Goal: Task Accomplishment & Management: Manage account settings

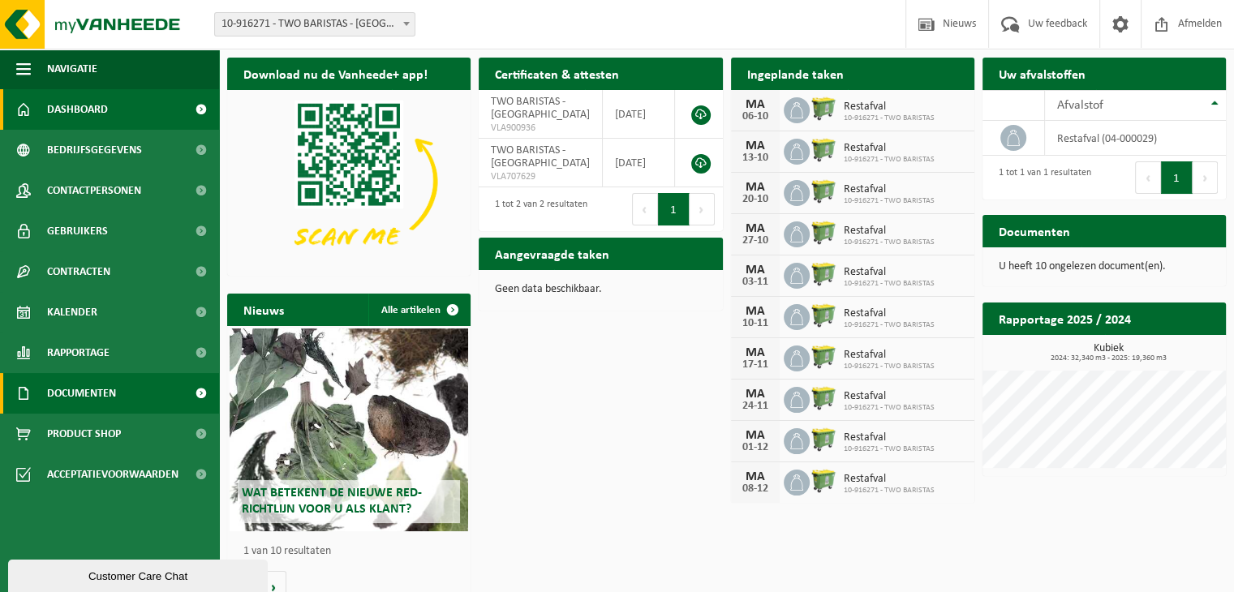
click at [96, 393] on span "Documenten" at bounding box center [81, 393] width 69 height 41
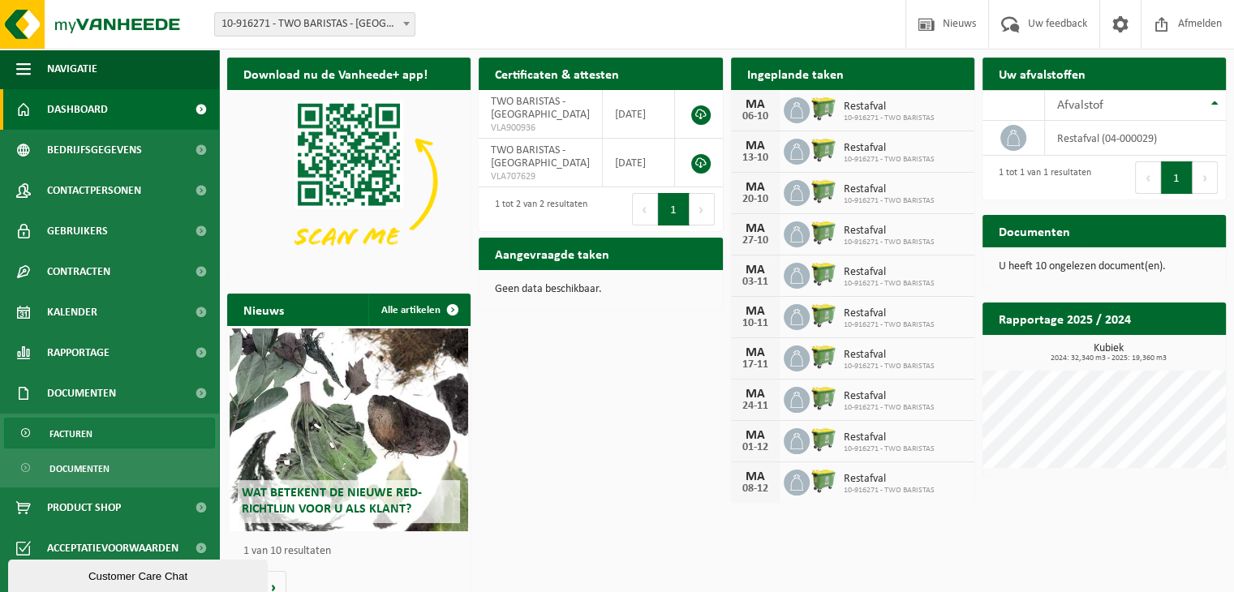
click at [91, 429] on span "Facturen" at bounding box center [70, 434] width 43 height 31
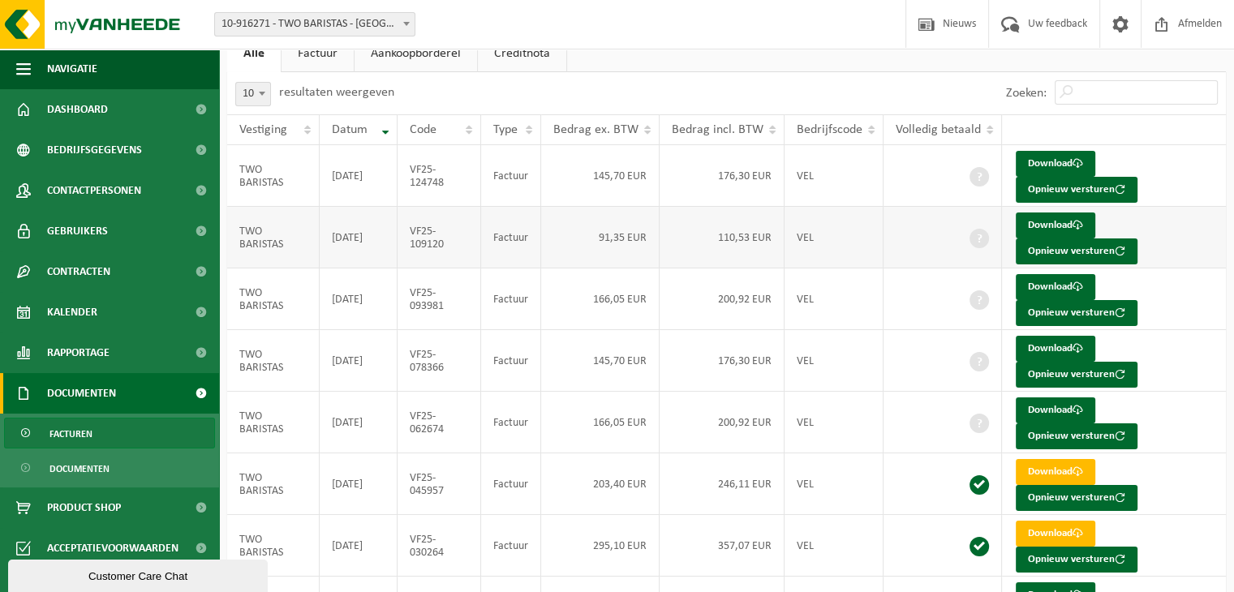
scroll to position [162, 0]
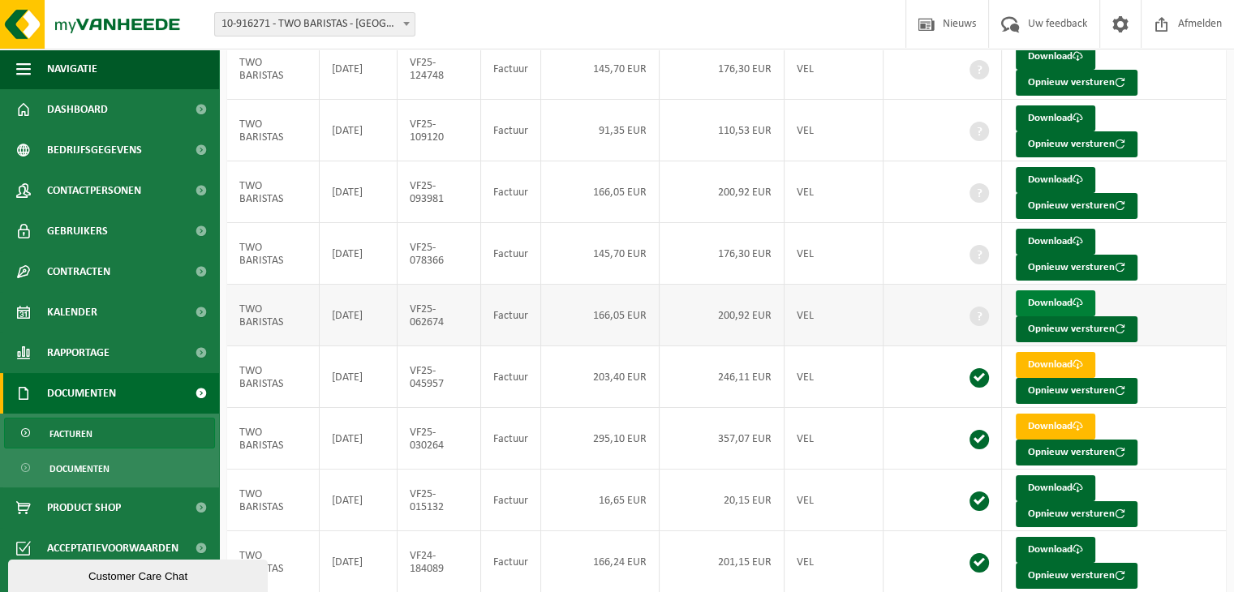
click at [1028, 301] on link "Download" at bounding box center [1055, 303] width 79 height 26
click at [1030, 235] on link "Download" at bounding box center [1055, 242] width 79 height 26
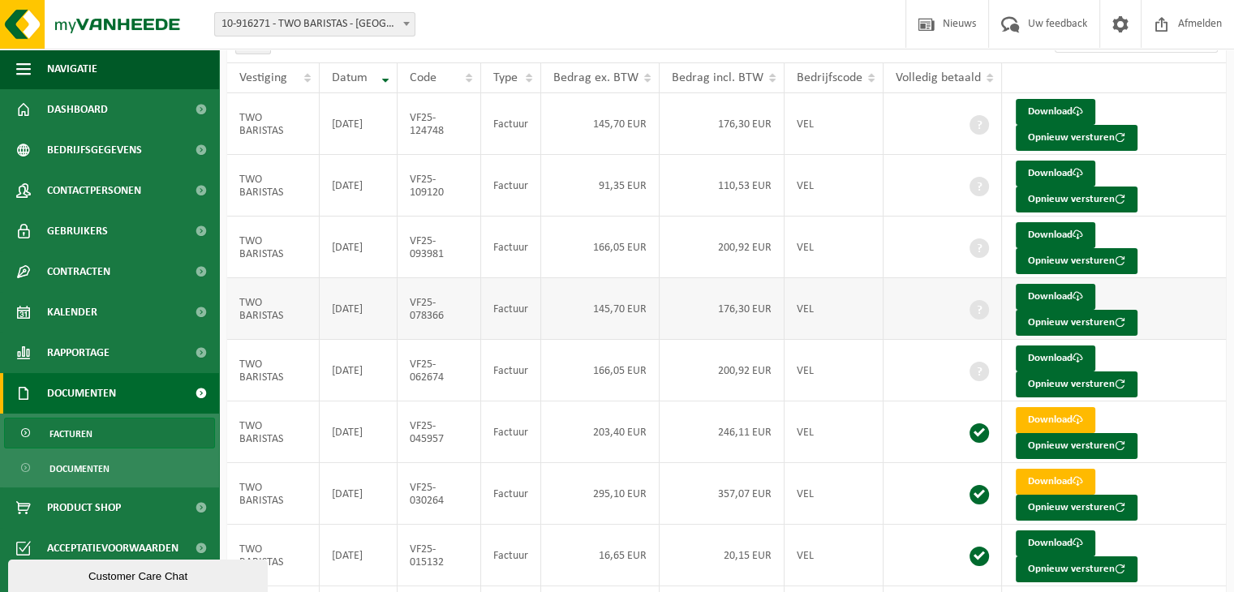
scroll to position [0, 0]
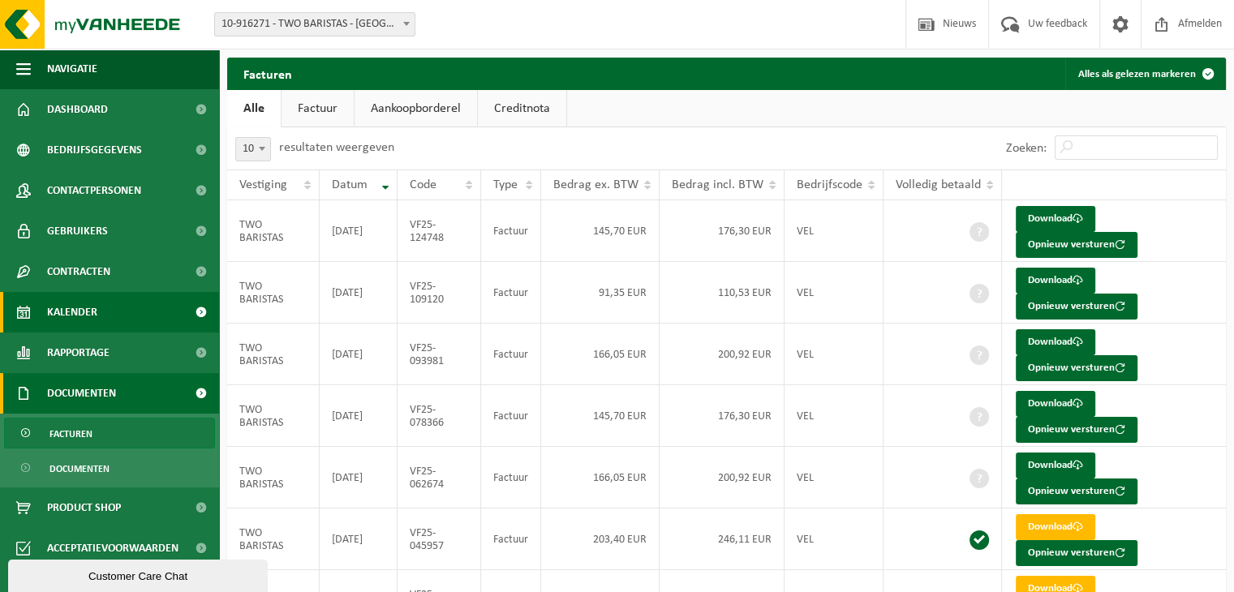
click at [84, 313] on span "Kalender" at bounding box center [72, 312] width 50 height 41
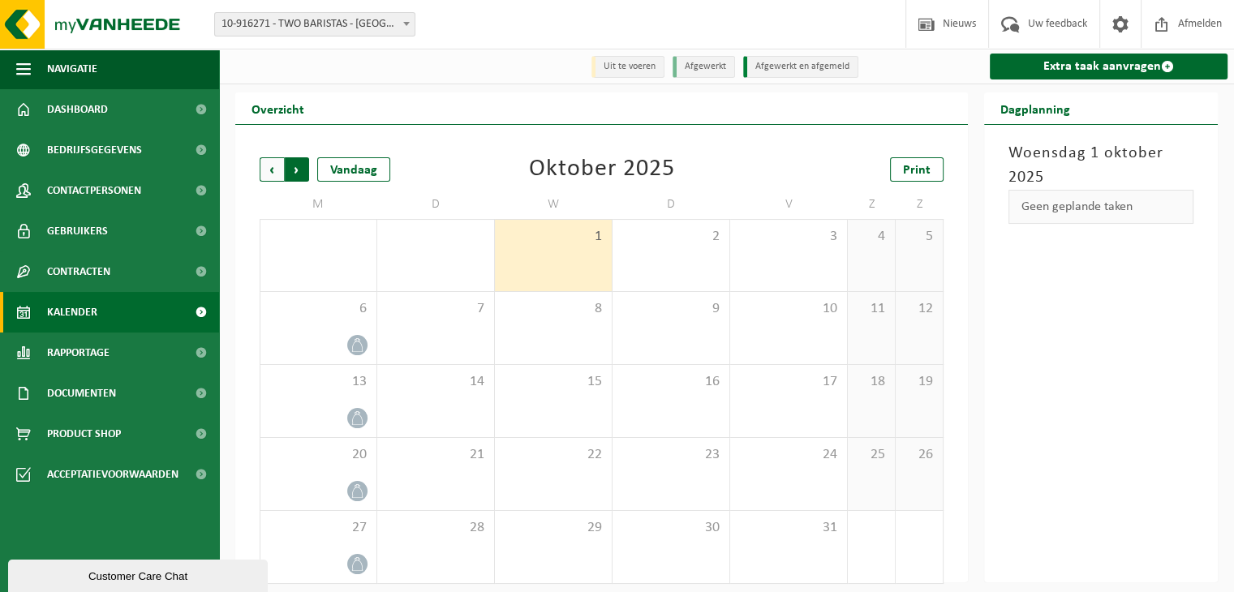
click at [272, 168] on span "Vorige" at bounding box center [272, 169] width 24 height 24
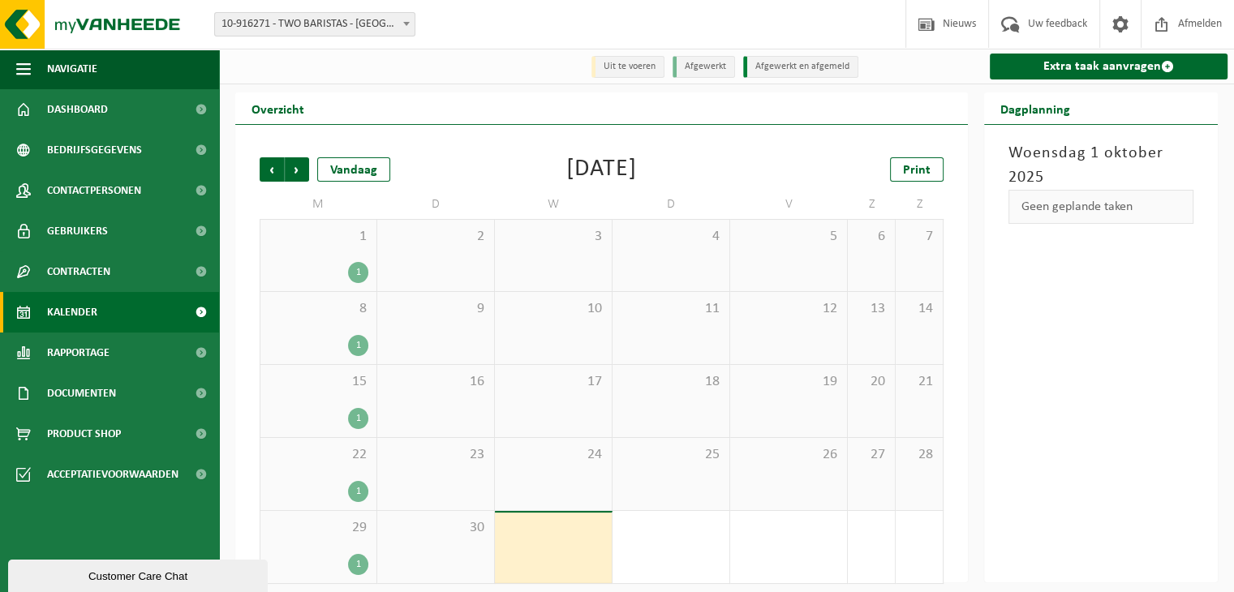
click at [272, 168] on span "Vorige" at bounding box center [272, 169] width 24 height 24
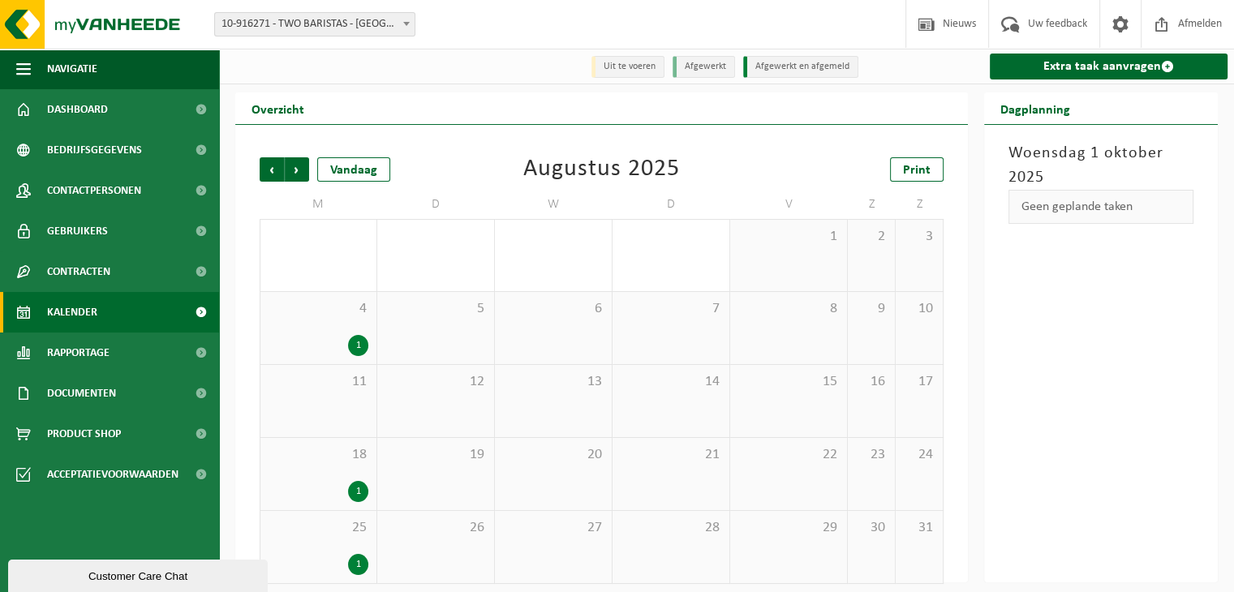
scroll to position [10, 0]
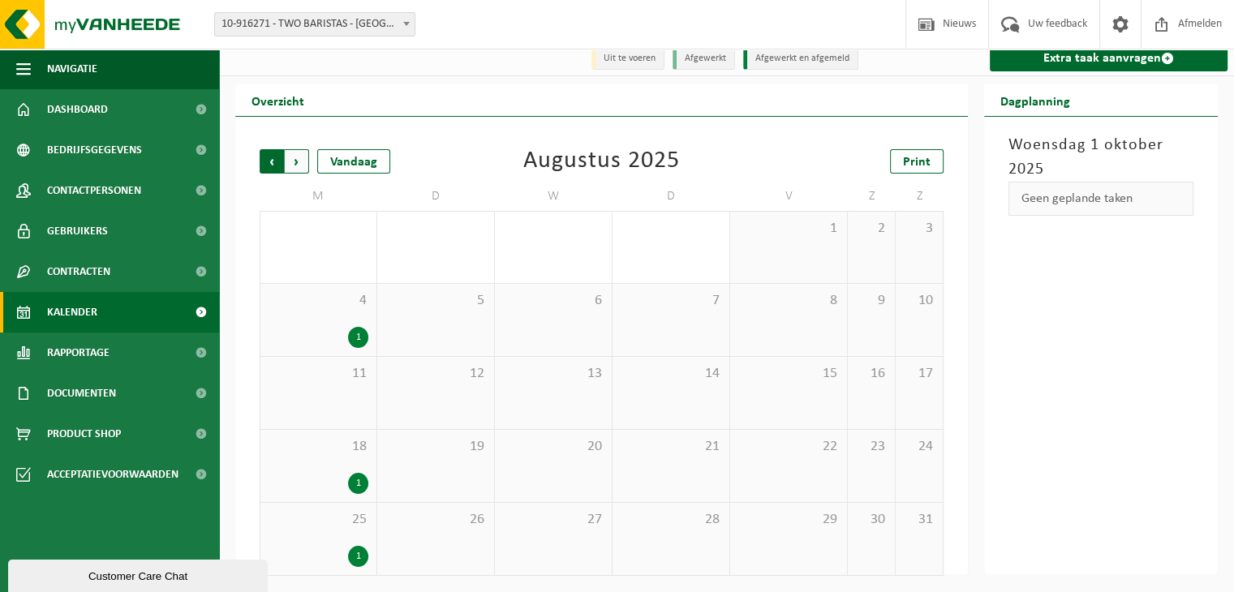
click at [299, 157] on span "Volgende" at bounding box center [297, 161] width 24 height 24
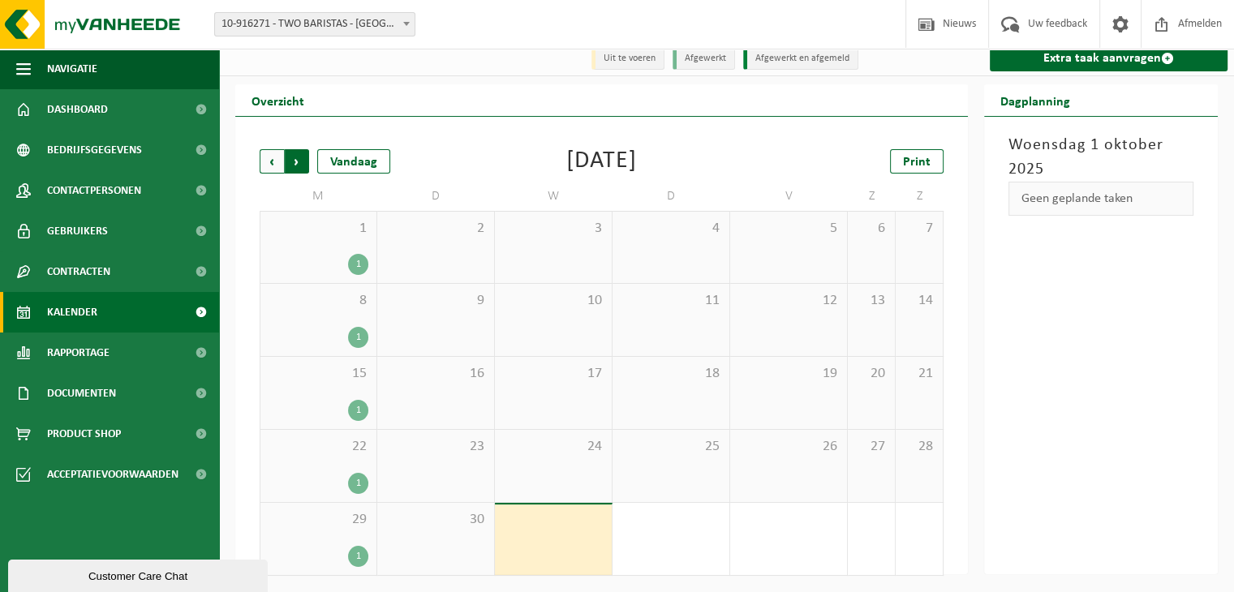
click at [273, 166] on span "Vorige" at bounding box center [272, 161] width 24 height 24
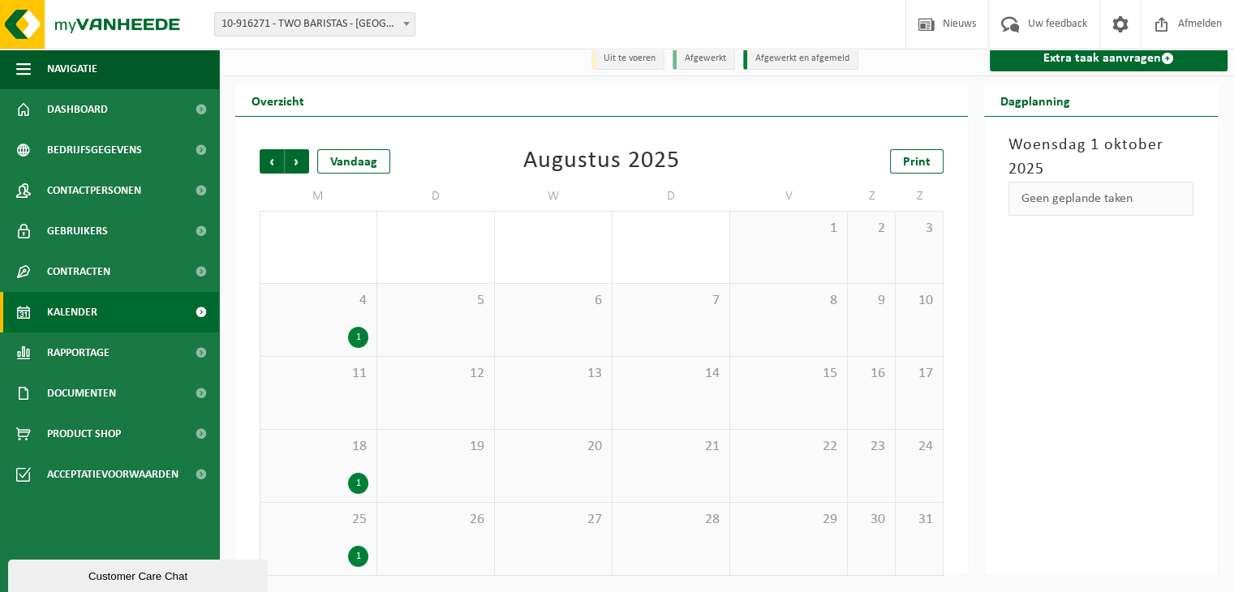
click at [273, 167] on span "Vorige" at bounding box center [272, 161] width 24 height 24
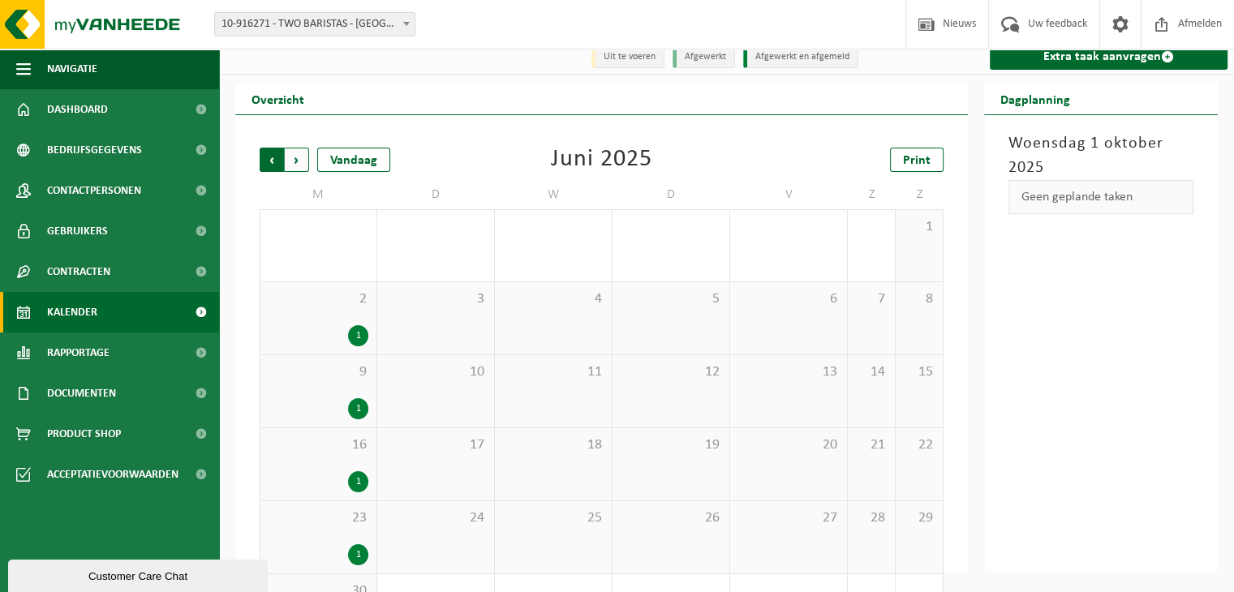
click at [299, 167] on span "Volgende" at bounding box center [297, 160] width 24 height 24
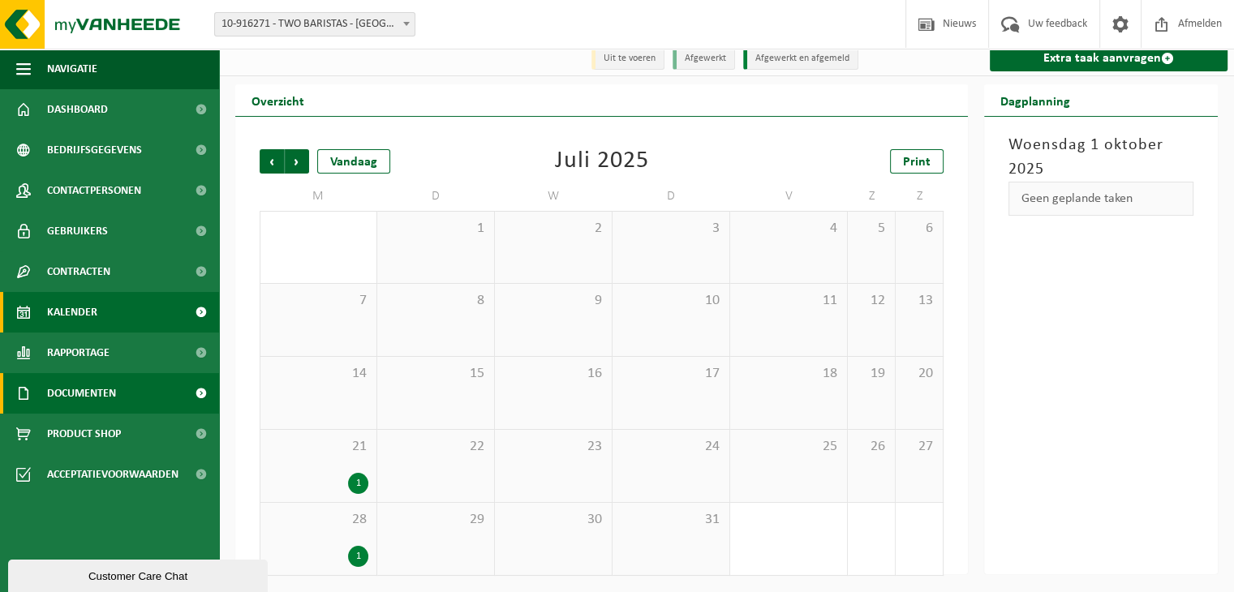
click at [78, 393] on span "Documenten" at bounding box center [81, 393] width 69 height 41
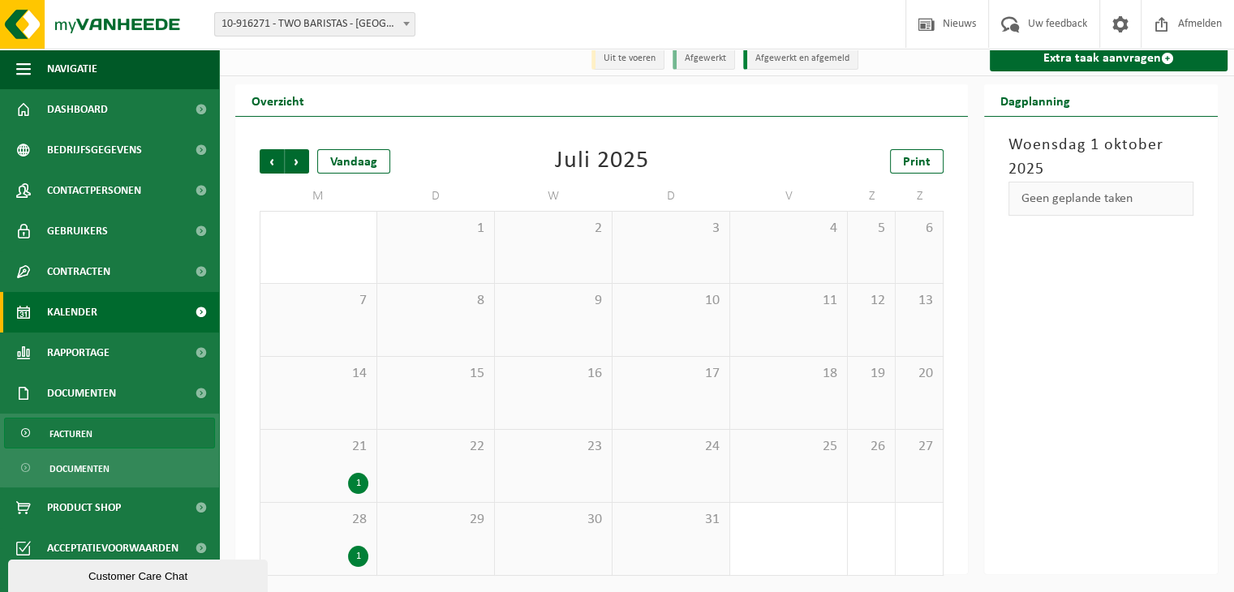
click at [79, 432] on span "Facturen" at bounding box center [70, 434] width 43 height 31
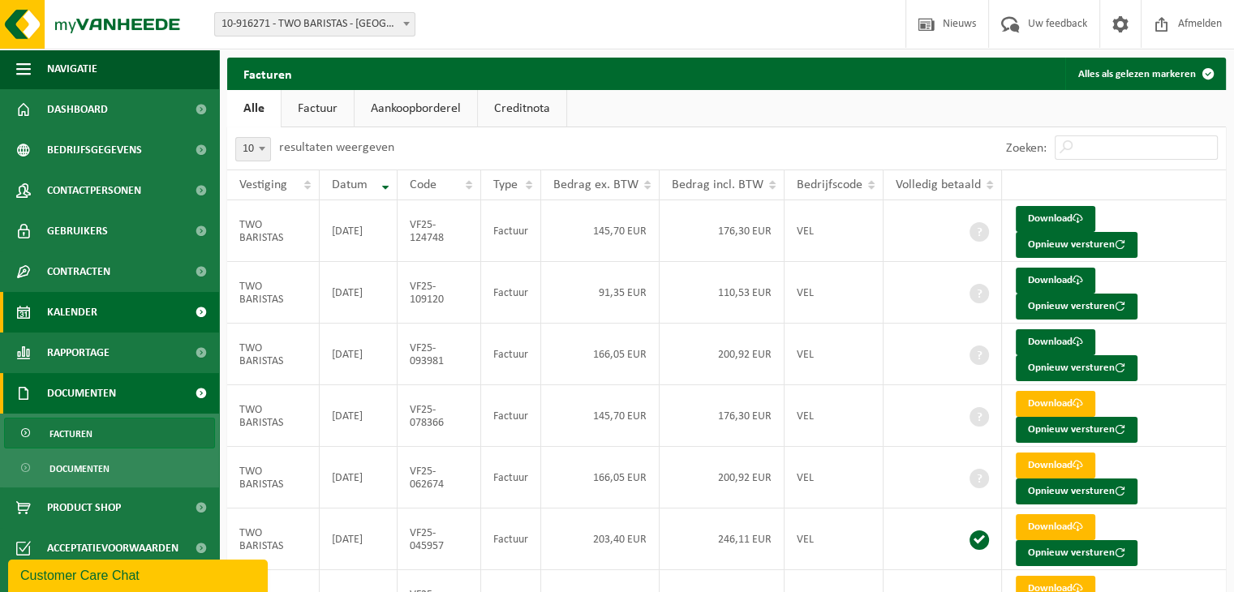
click at [97, 312] on link "Kalender" at bounding box center [109, 312] width 219 height 41
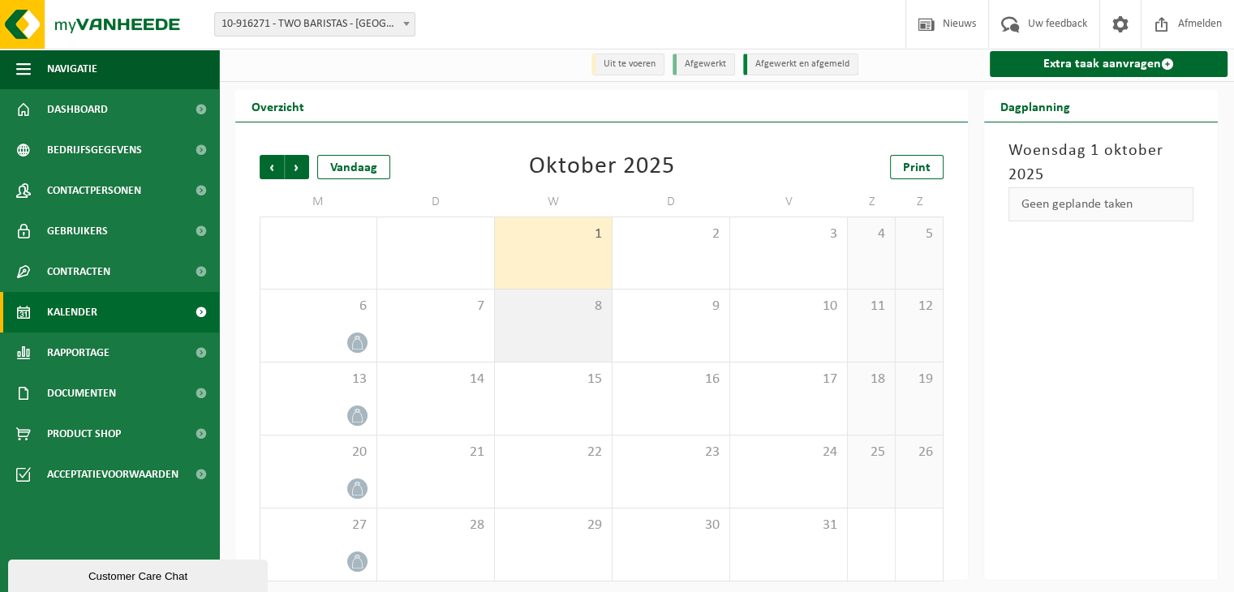
scroll to position [10, 0]
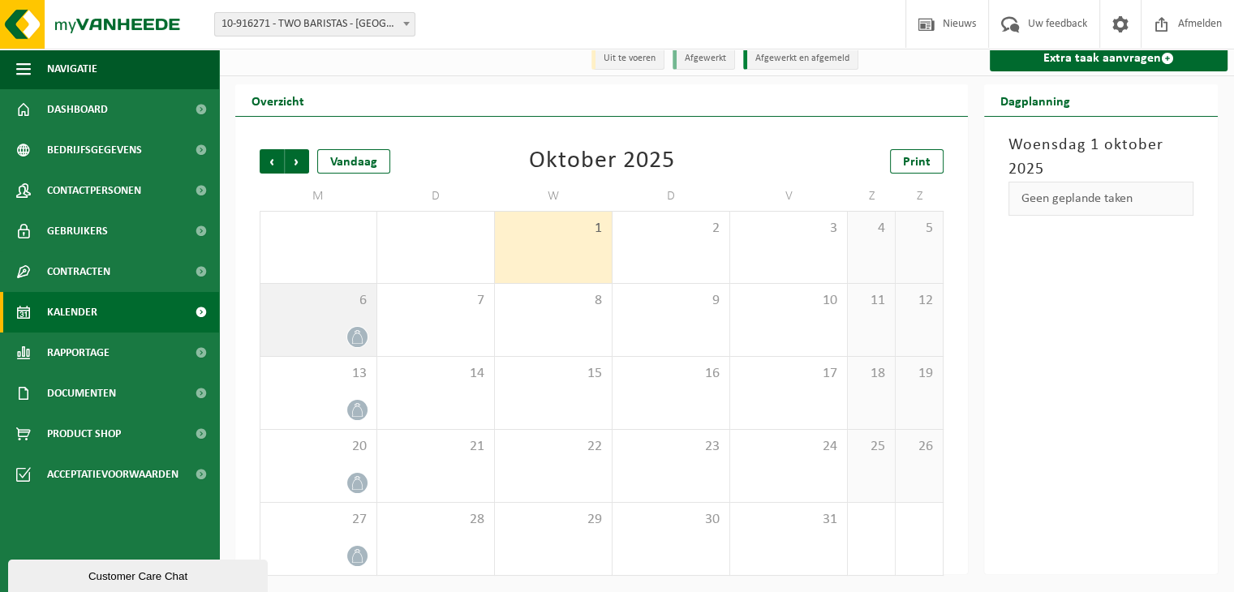
click at [355, 337] on icon at bounding box center [357, 337] width 14 height 14
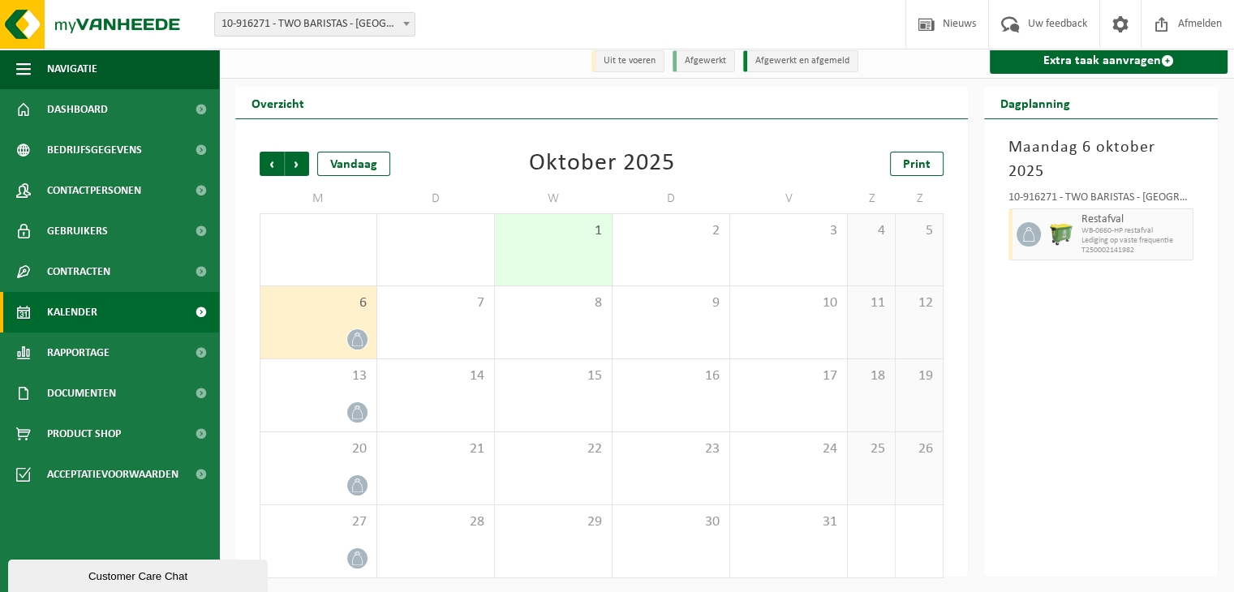
scroll to position [0, 0]
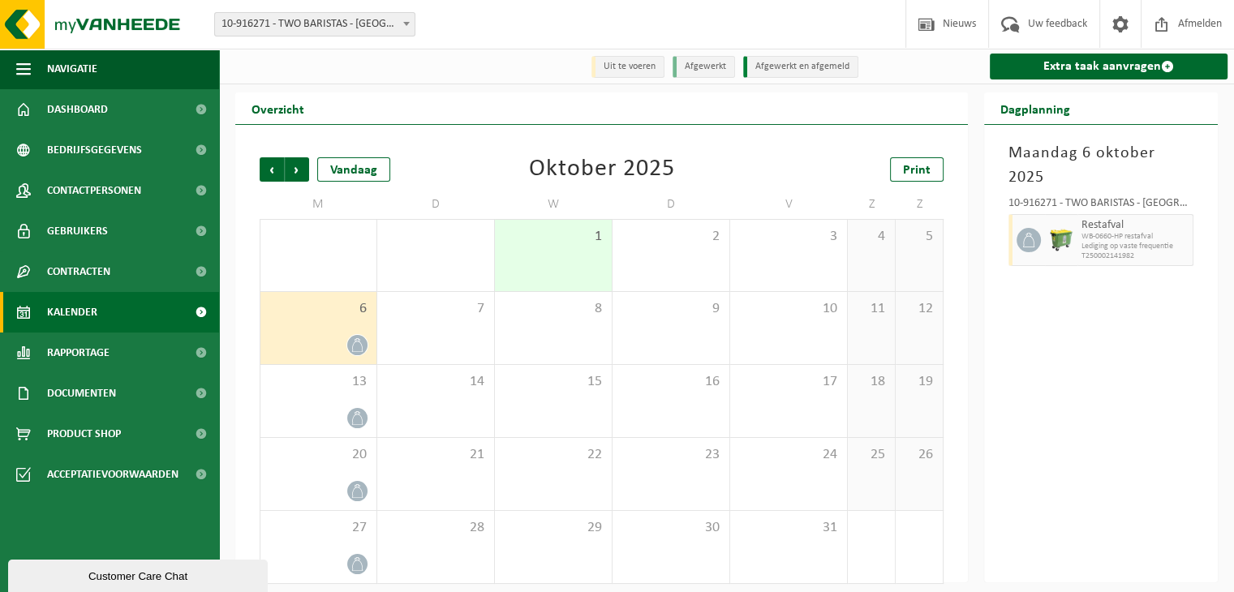
click at [307, 346] on div at bounding box center [318, 345] width 100 height 22
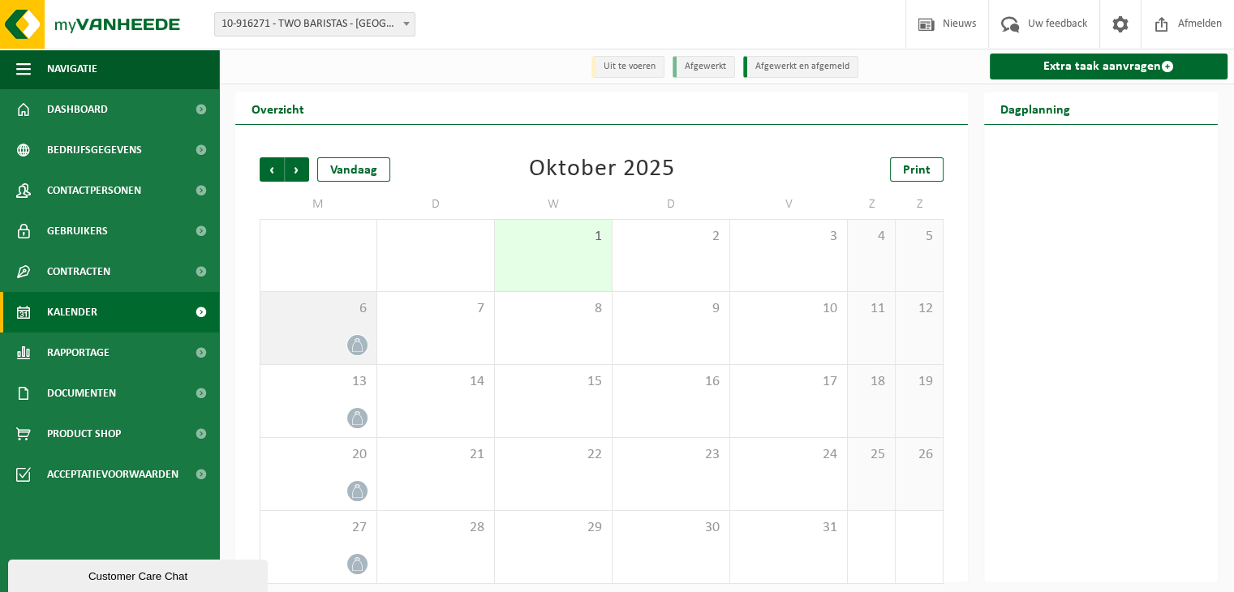
click at [363, 347] on icon at bounding box center [357, 345] width 14 height 14
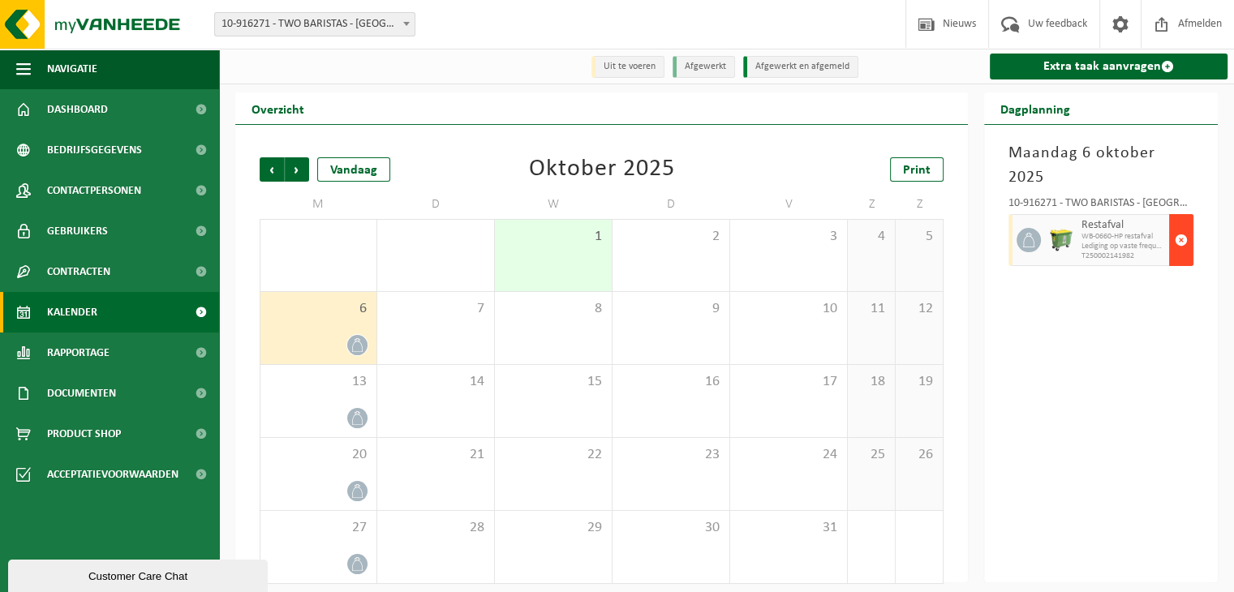
click at [1183, 224] on span "button" at bounding box center [1181, 240] width 13 height 32
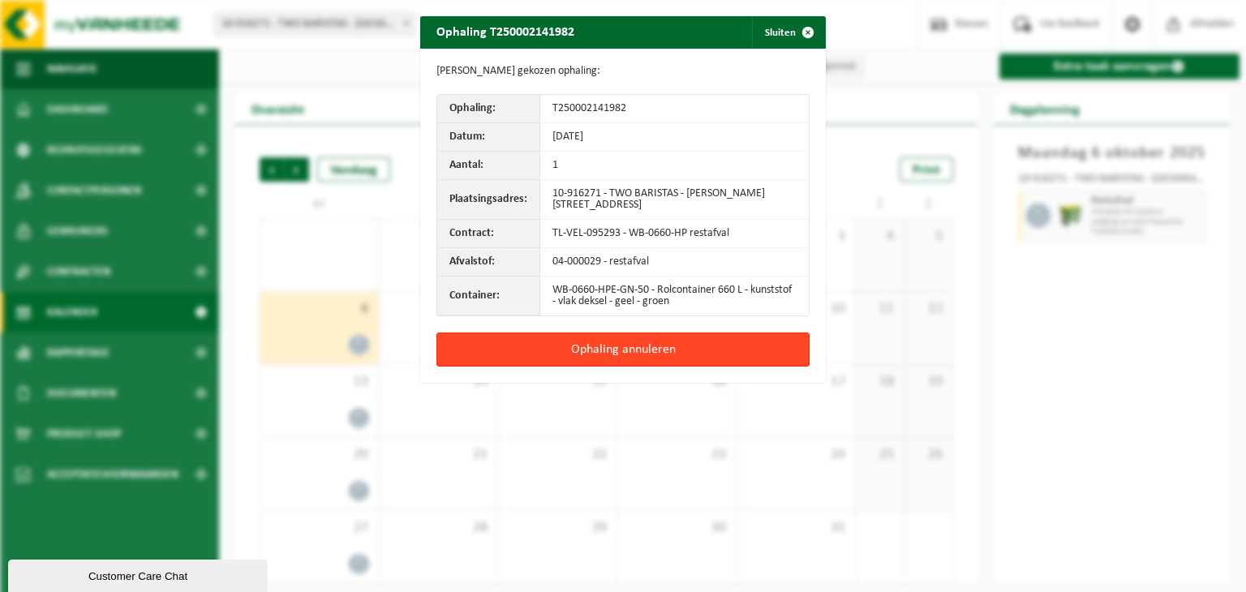
click at [620, 354] on button "Ophaling annuleren" at bounding box center [622, 350] width 373 height 34
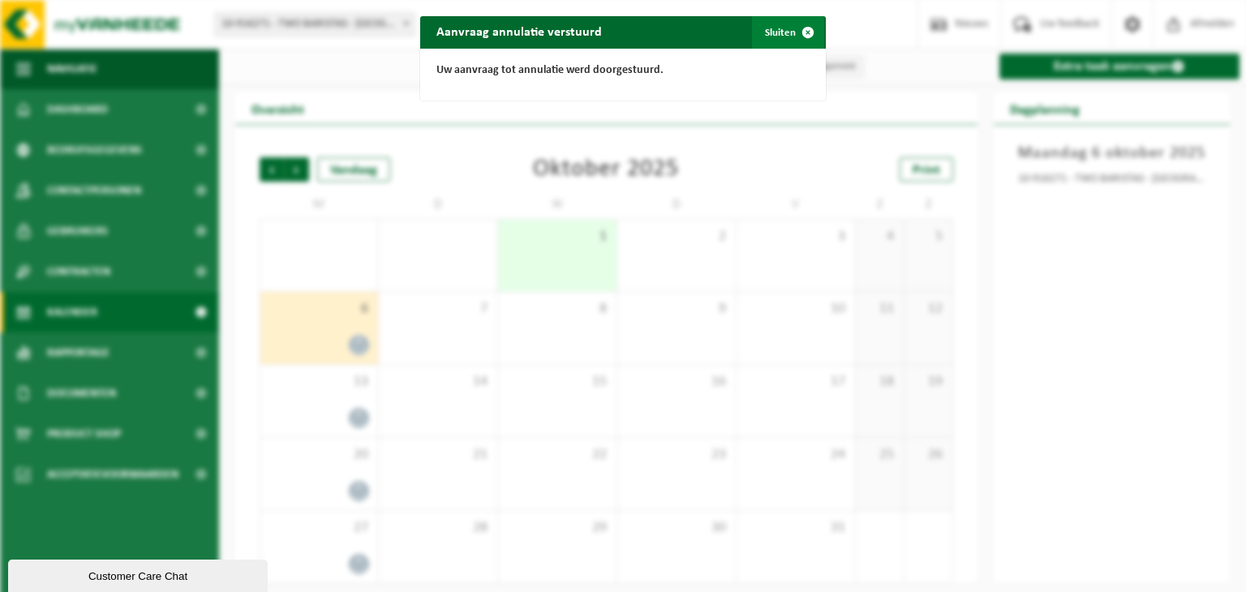
click at [799, 31] on span "button" at bounding box center [808, 32] width 32 height 32
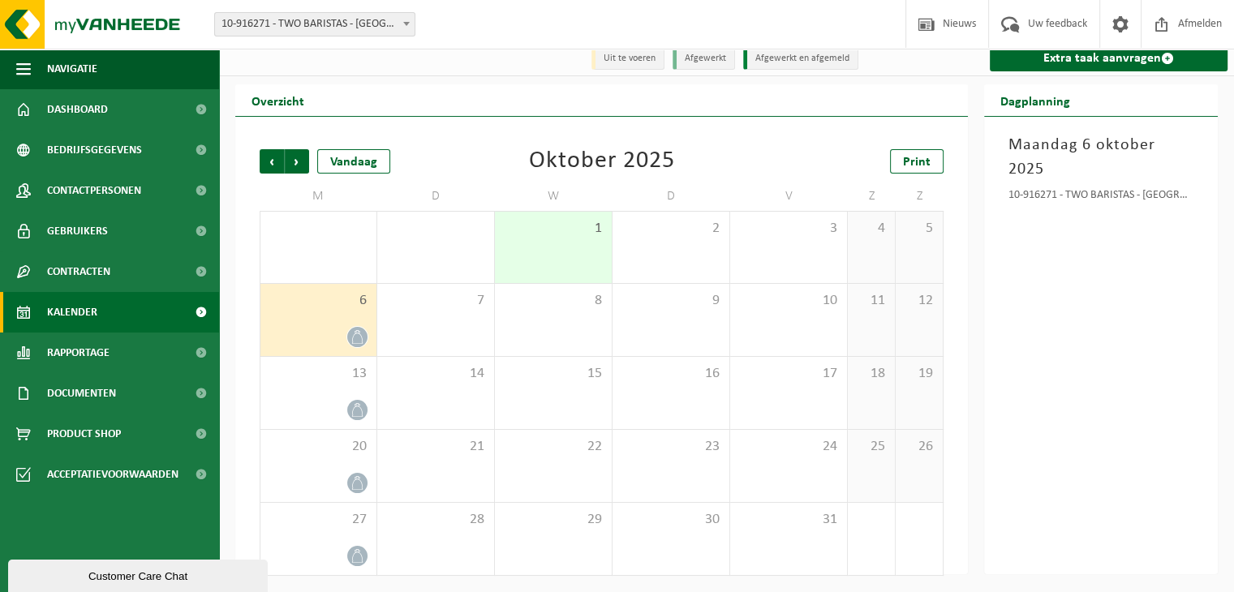
scroll to position [10, 0]
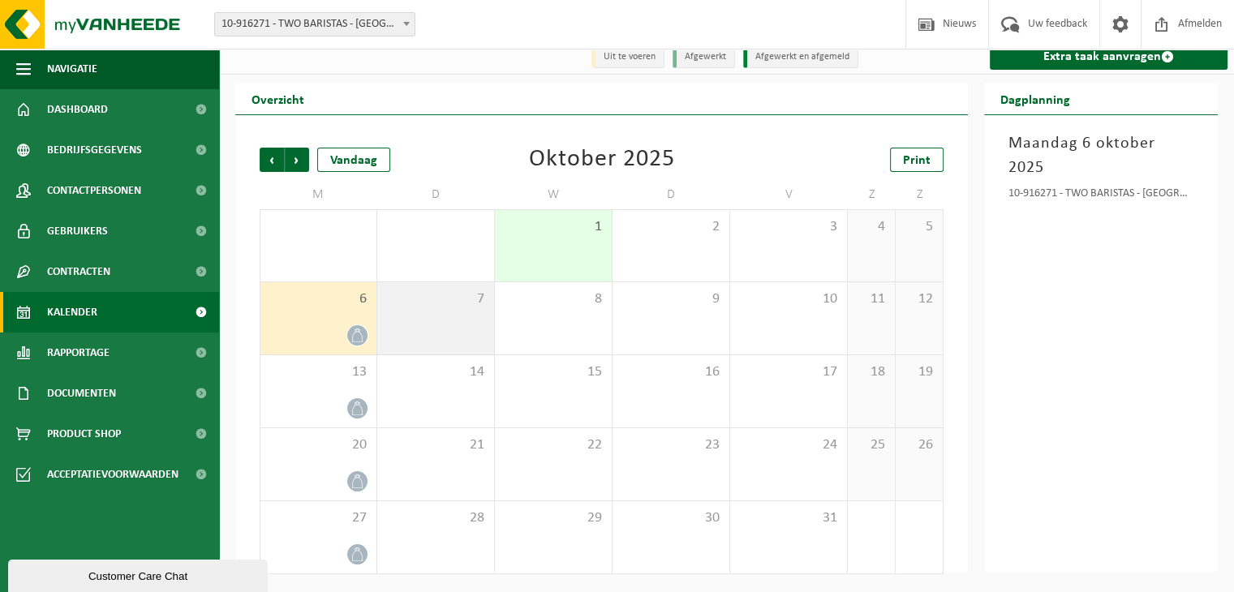
click at [425, 319] on div "7" at bounding box center [435, 318] width 117 height 72
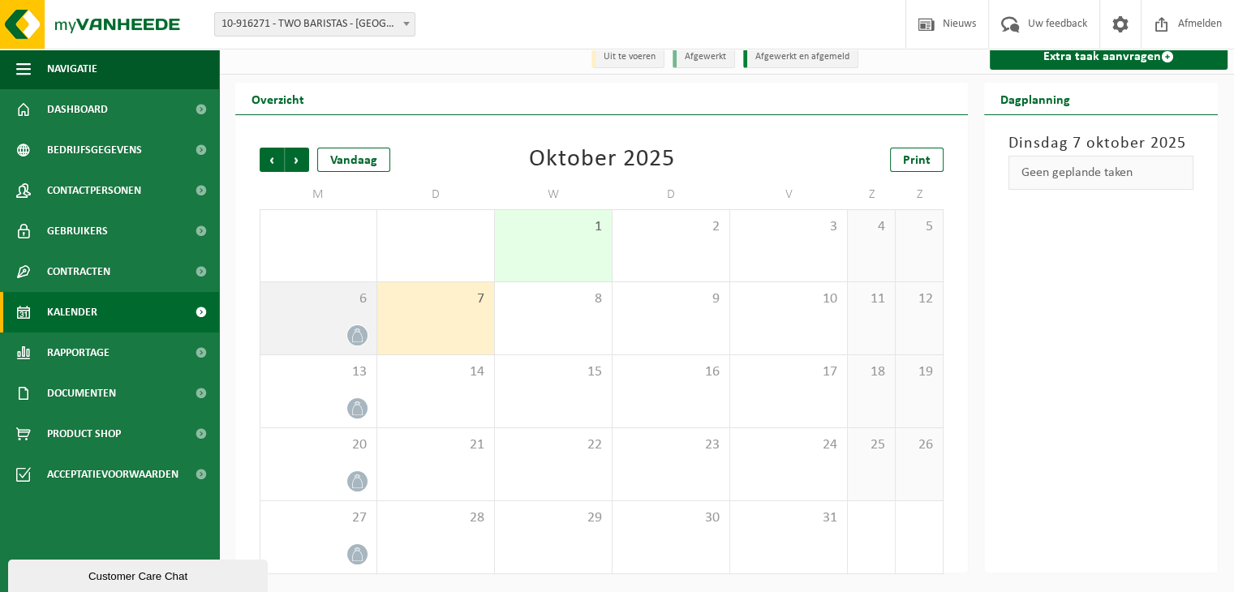
click at [321, 324] on div "6" at bounding box center [318, 318] width 116 height 72
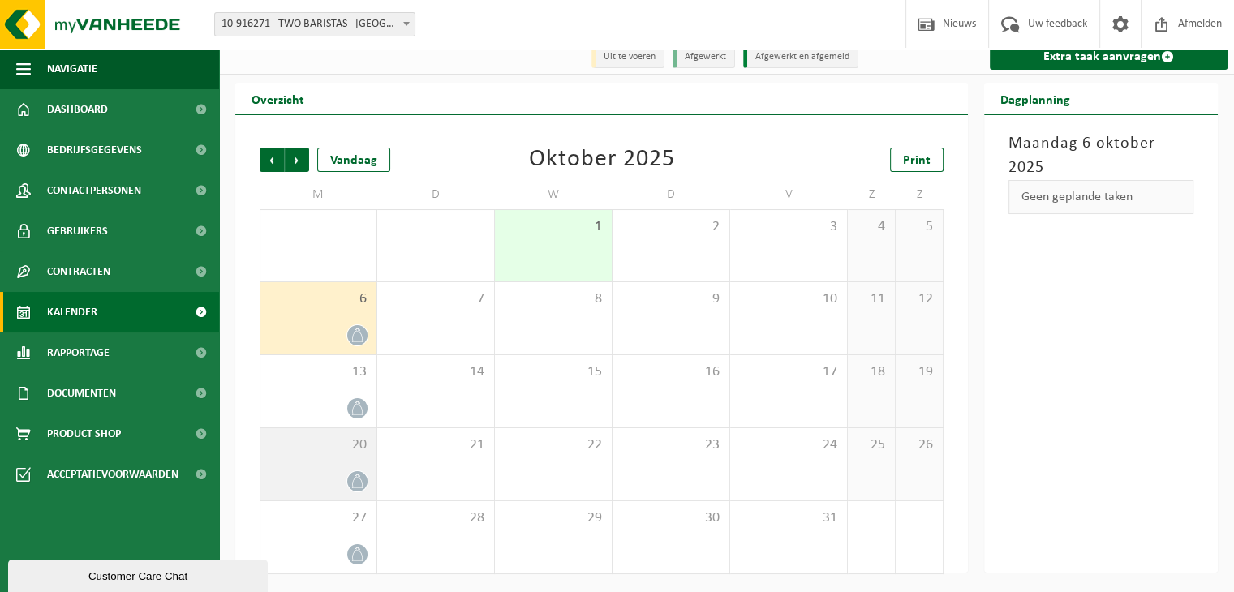
click at [355, 483] on icon at bounding box center [357, 482] width 14 height 14
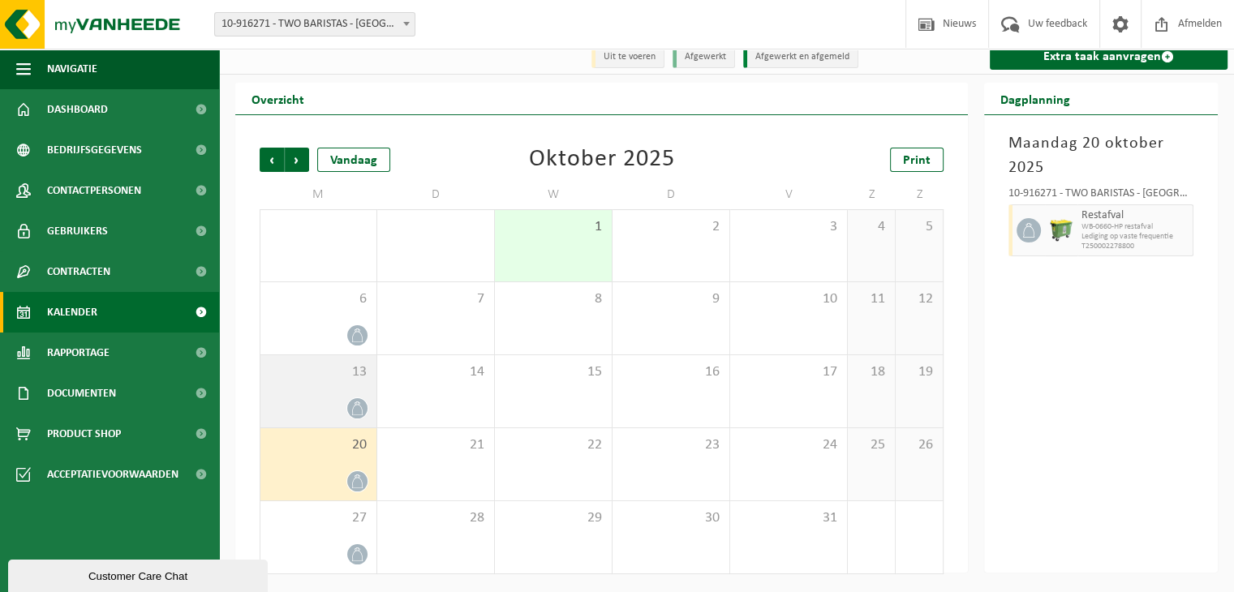
click at [362, 409] on icon at bounding box center [357, 409] width 14 height 14
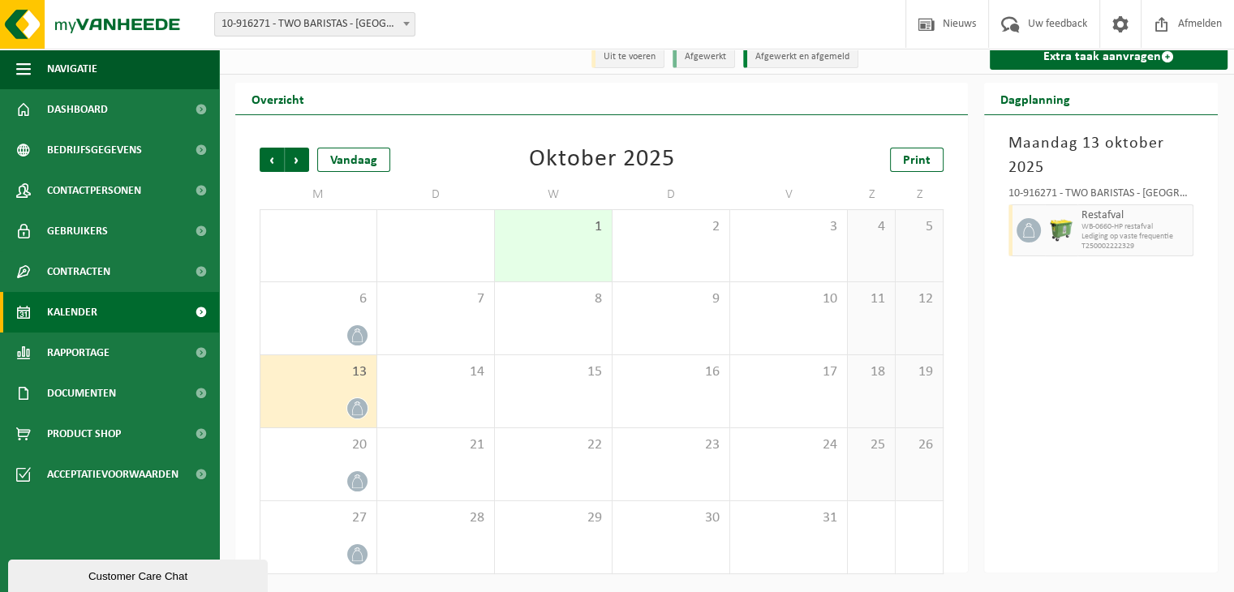
drag, startPoint x: 362, startPoint y: 409, endPoint x: 330, endPoint y: 405, distance: 31.9
click at [330, 405] on div at bounding box center [318, 408] width 100 height 22
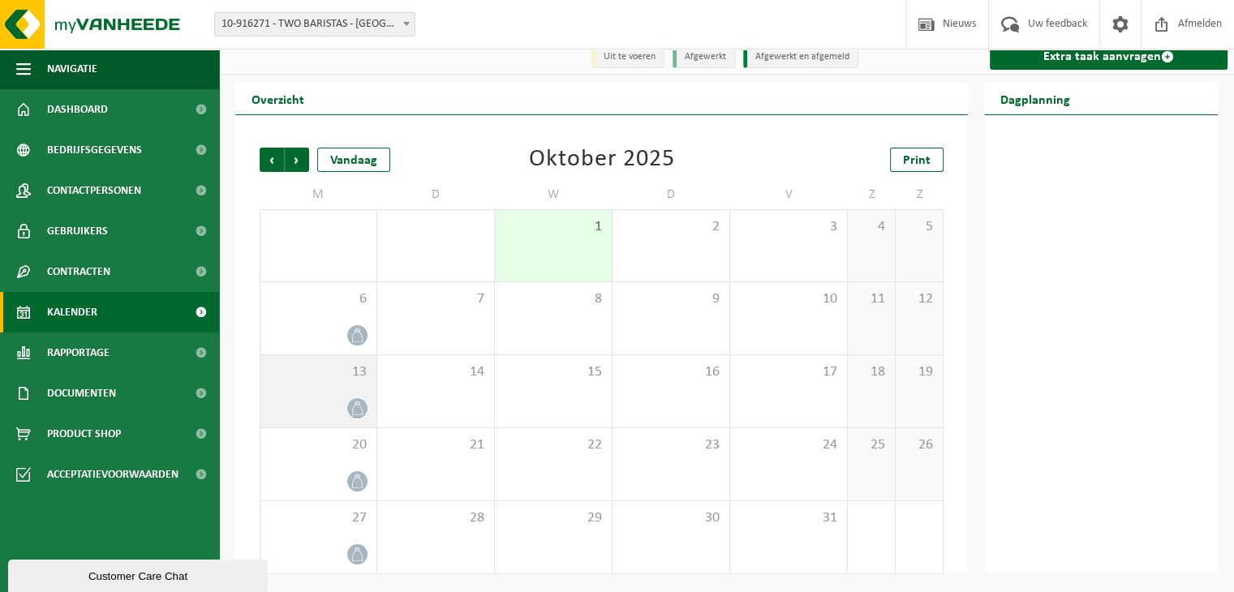
click at [356, 409] on icon at bounding box center [357, 409] width 14 height 14
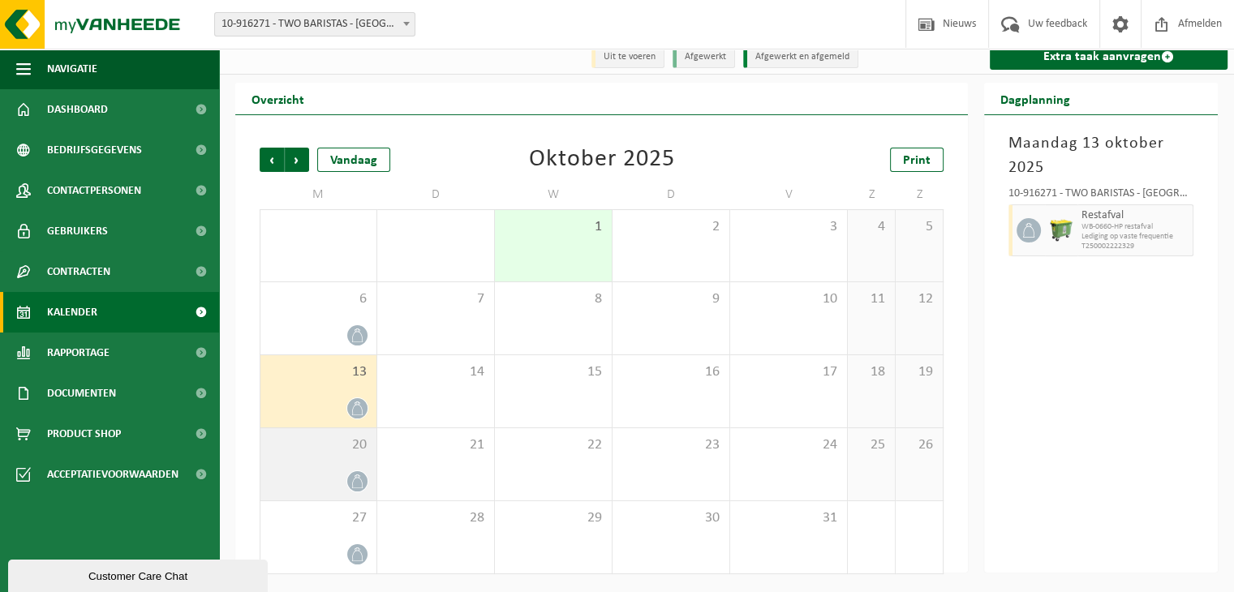
click at [357, 482] on icon at bounding box center [357, 482] width 14 height 14
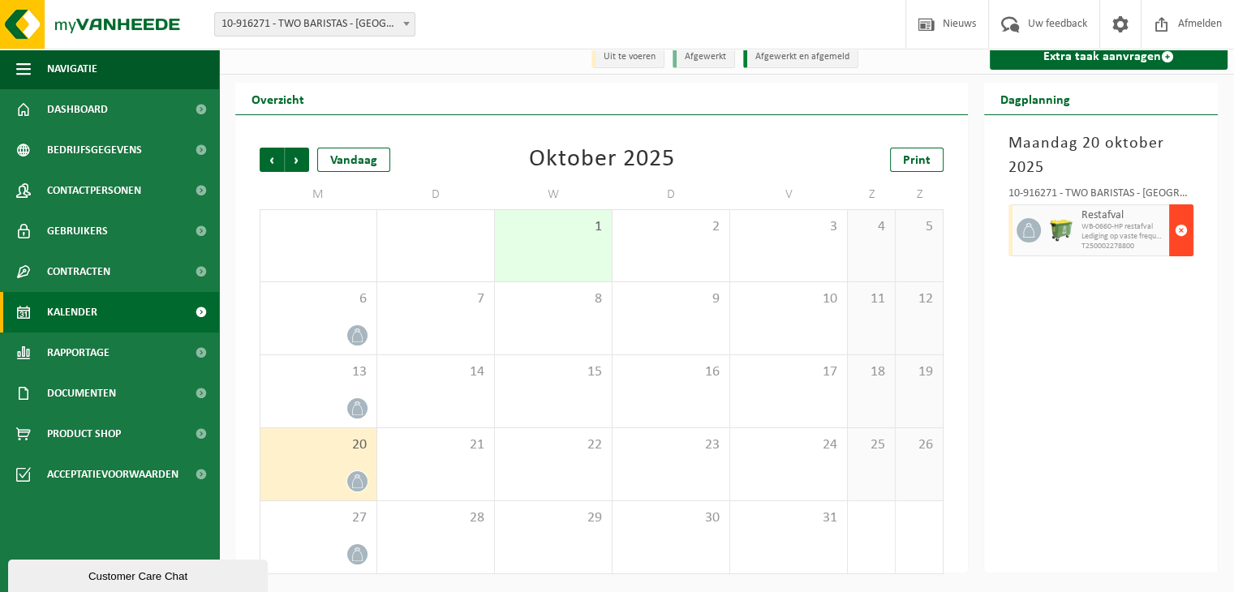
click at [1175, 229] on span "button" at bounding box center [1181, 230] width 13 height 32
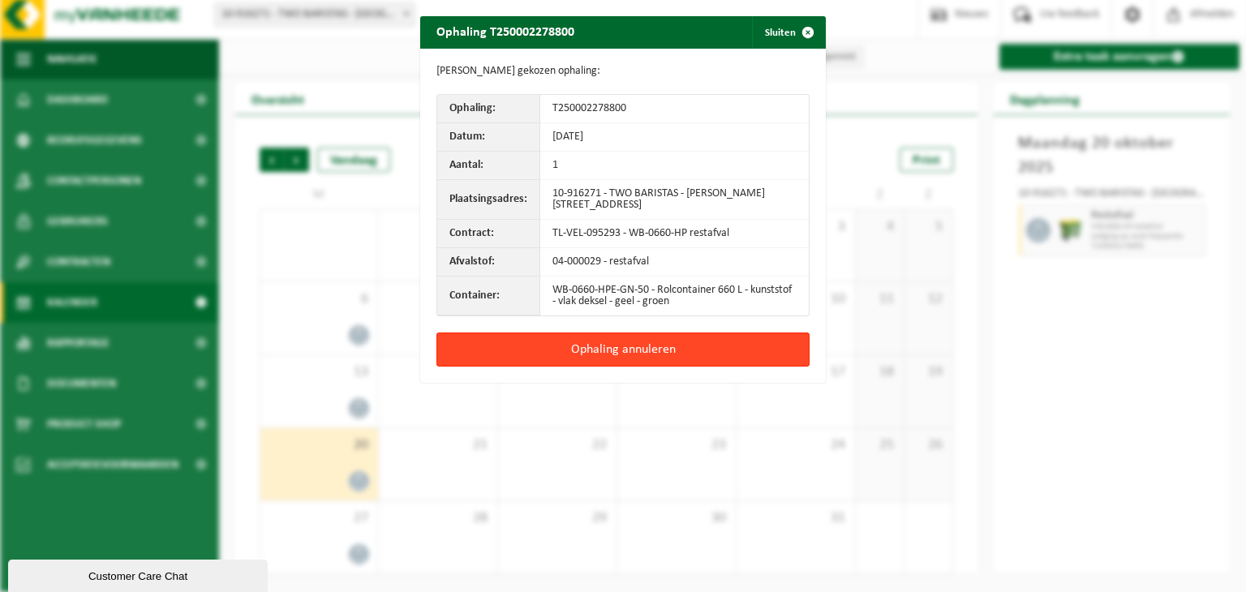
click at [611, 354] on button "Ophaling annuleren" at bounding box center [622, 350] width 373 height 34
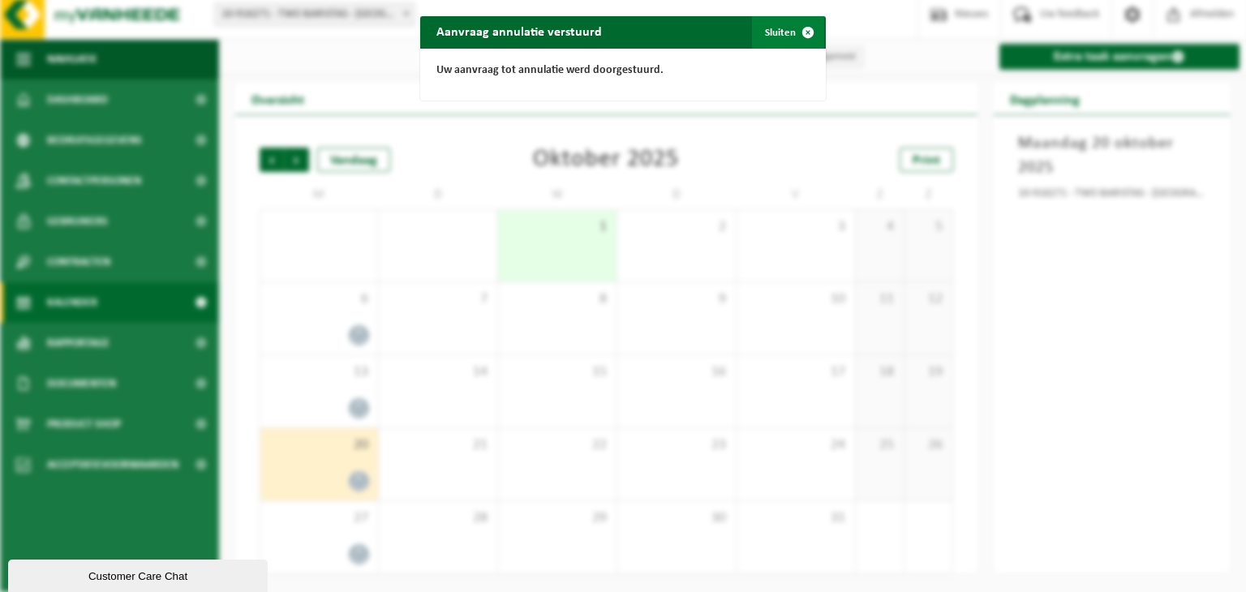
click at [778, 28] on button "Sluiten" at bounding box center [788, 32] width 72 height 32
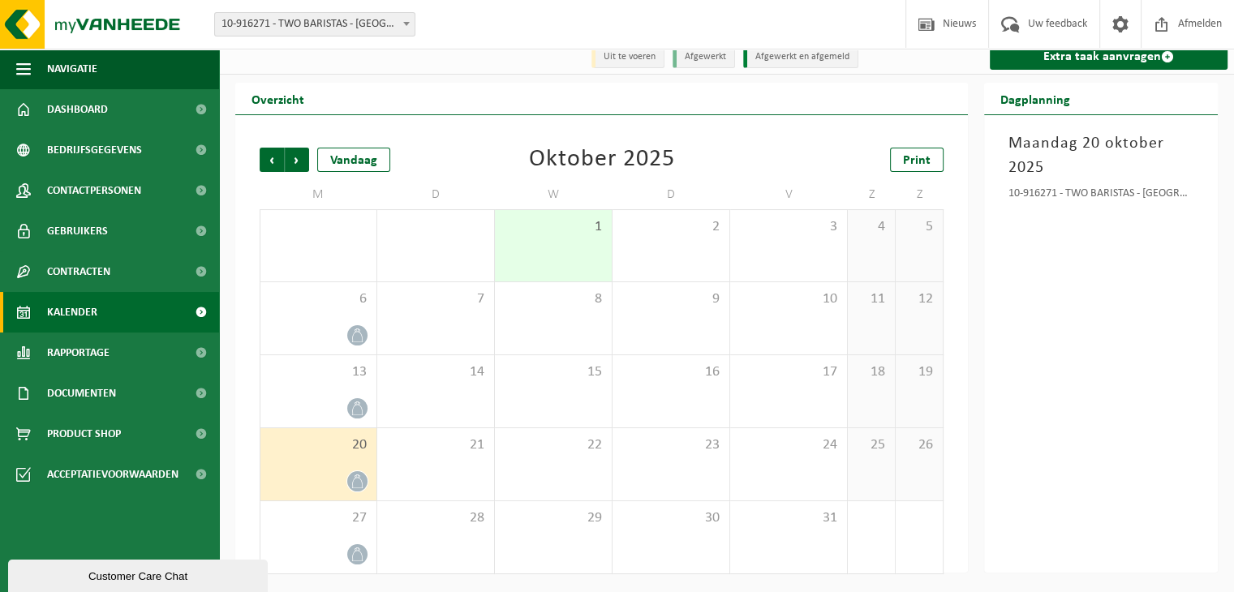
click at [1108, 394] on div "Maandag 20 oktober 2025 10-916271 - TWO BARISTAS - LEUVEN" at bounding box center [1101, 343] width 234 height 457
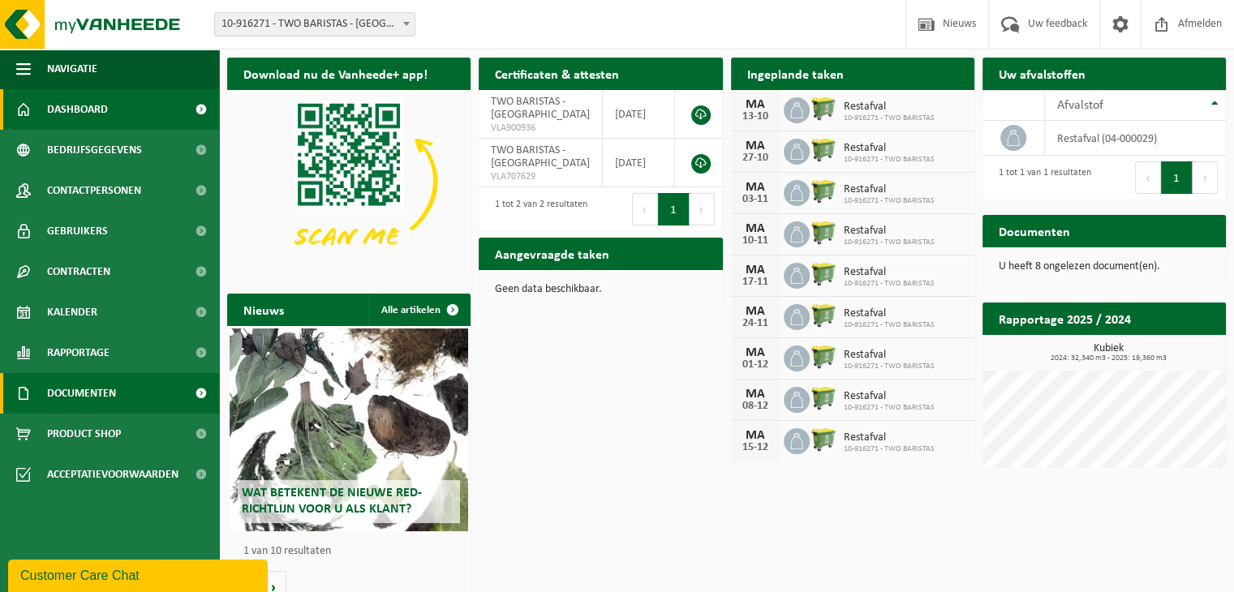
click at [95, 389] on span "Documenten" at bounding box center [81, 393] width 69 height 41
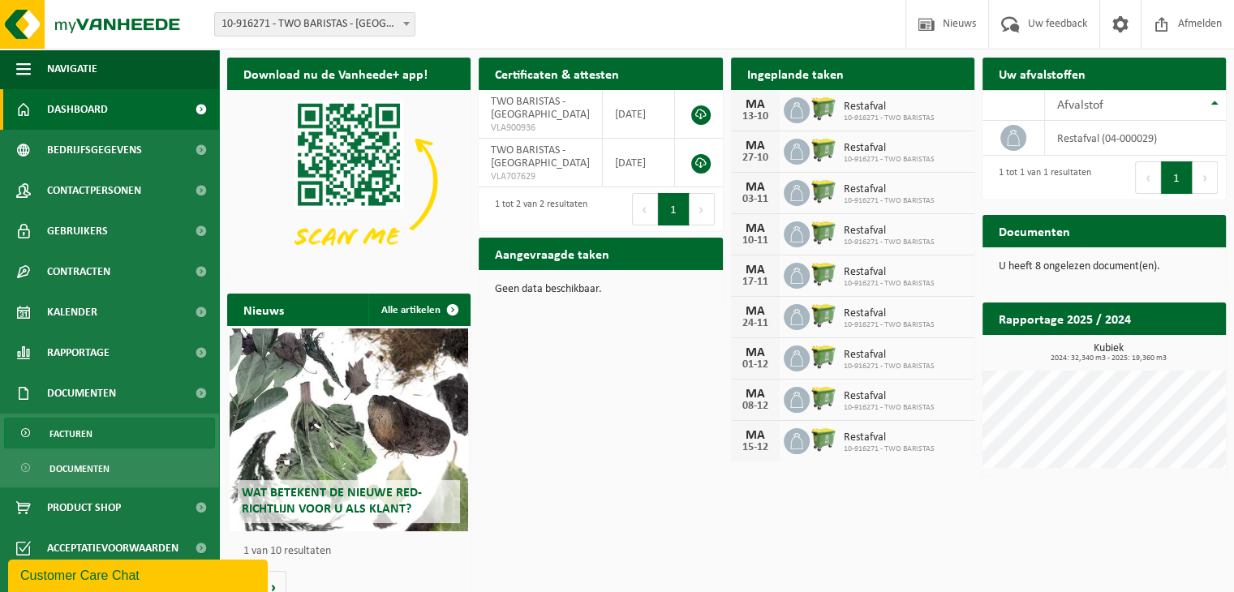
click at [76, 431] on span "Facturen" at bounding box center [70, 434] width 43 height 31
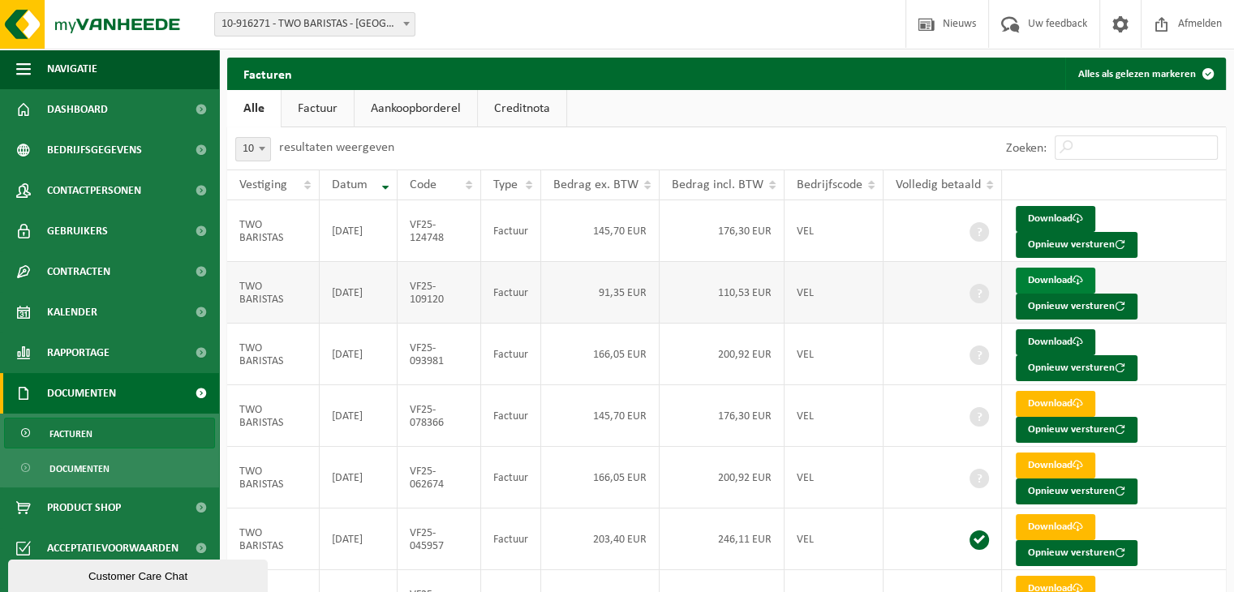
click at [1035, 286] on link "Download" at bounding box center [1055, 281] width 79 height 26
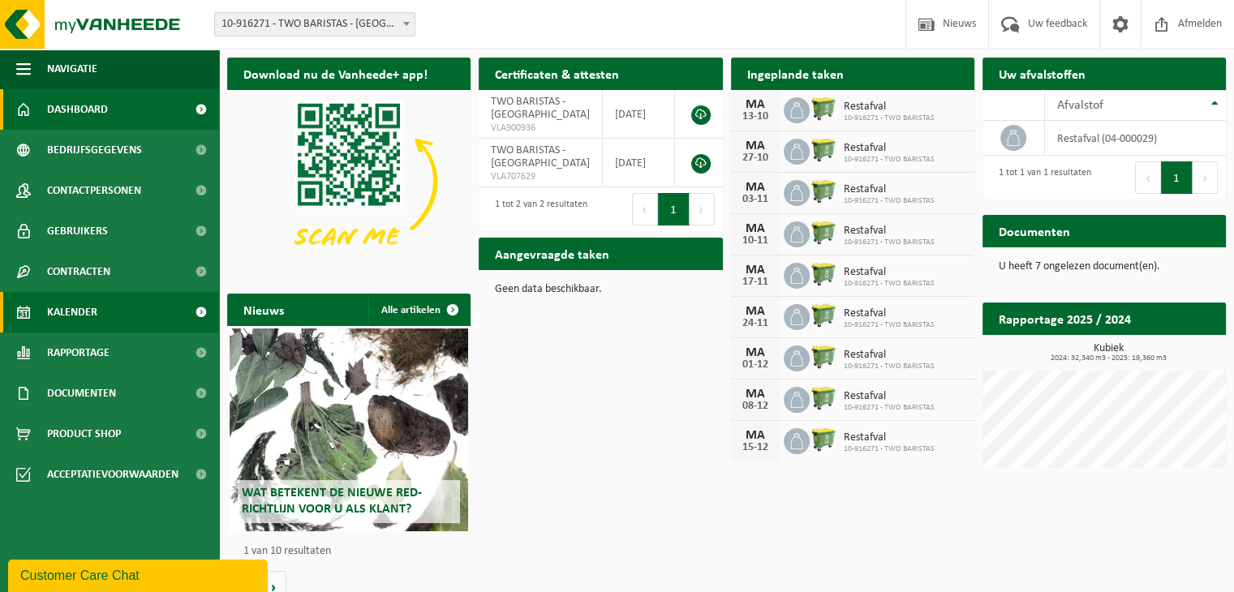
click at [81, 316] on span "Kalender" at bounding box center [72, 312] width 50 height 41
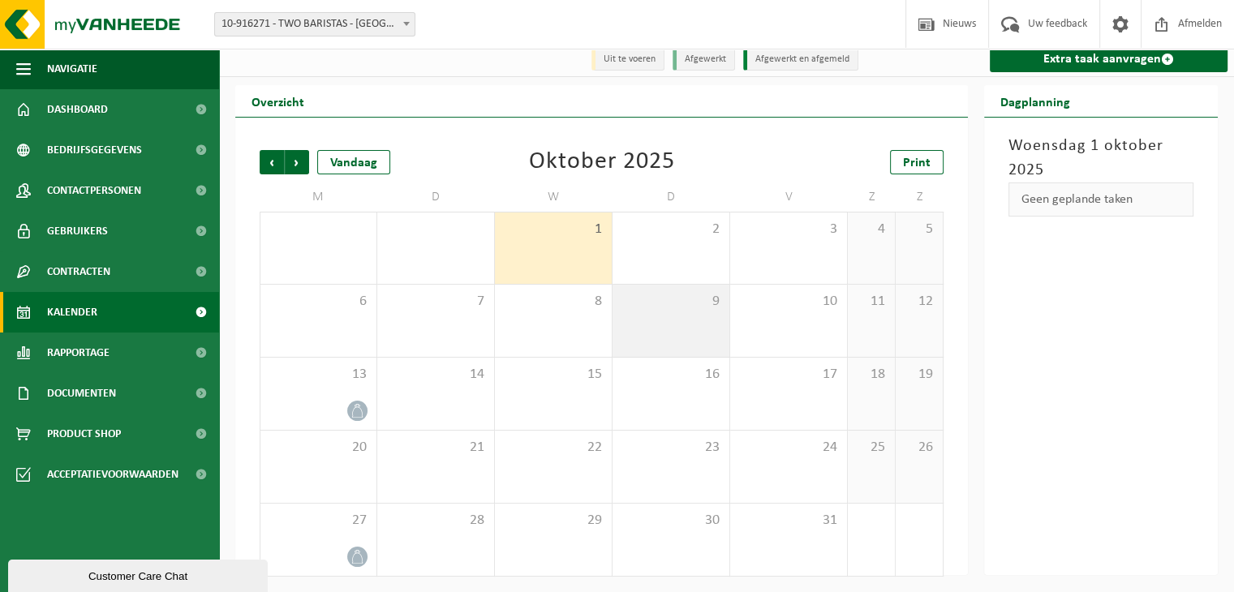
scroll to position [10, 0]
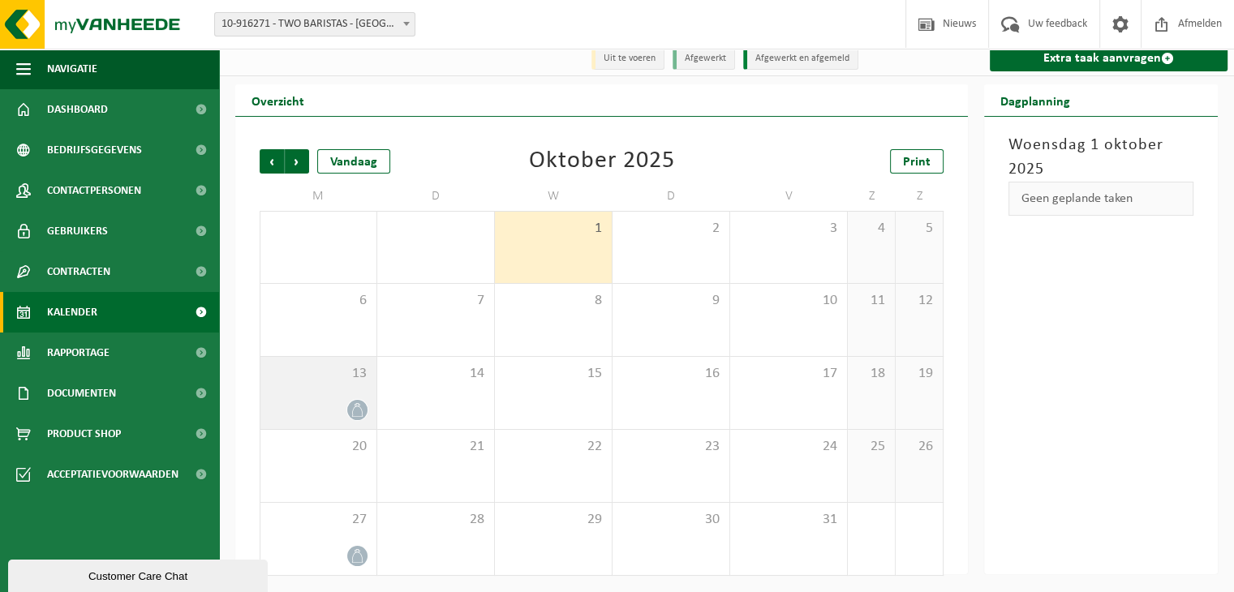
click at [357, 407] on icon at bounding box center [357, 410] width 14 height 14
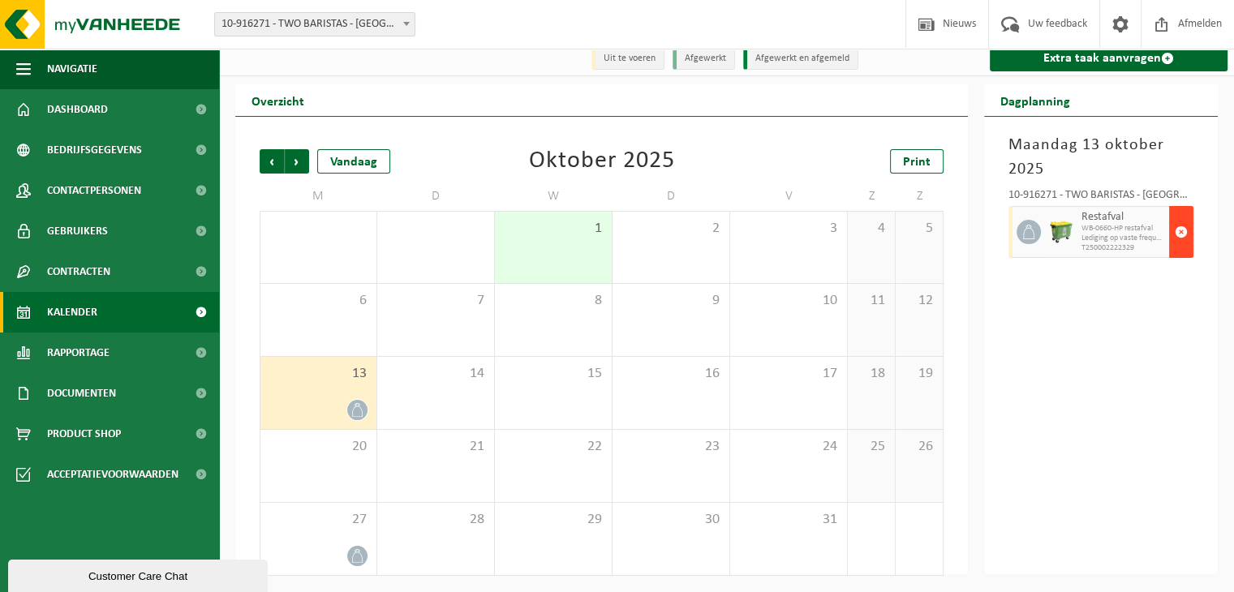
click at [1172, 230] on button "button" at bounding box center [1181, 232] width 24 height 52
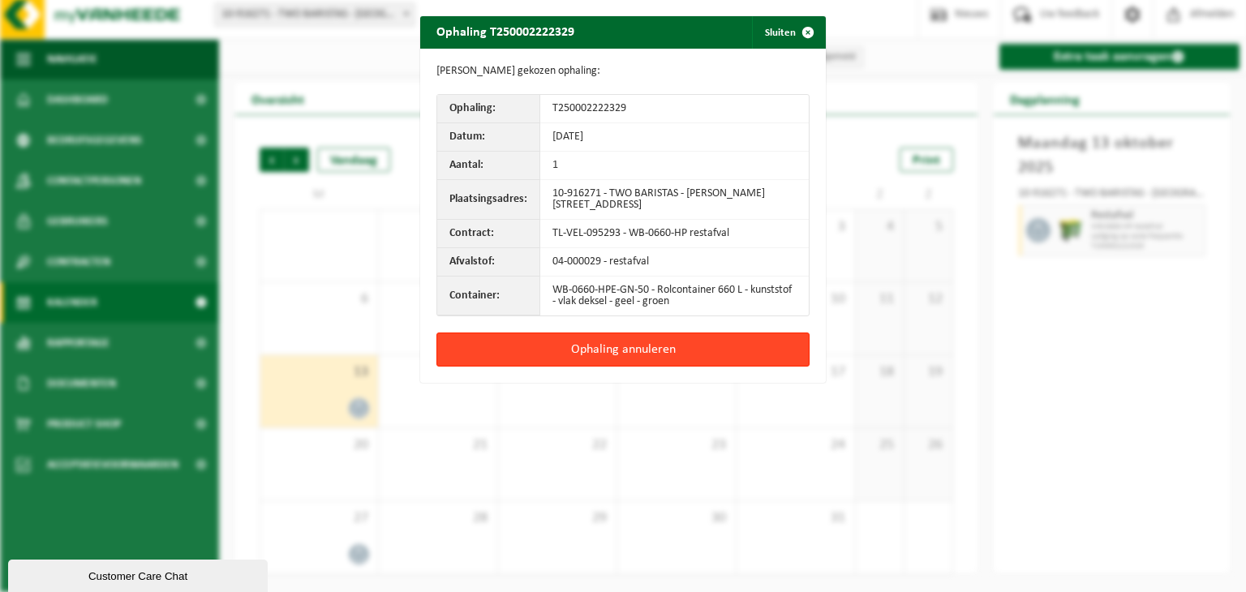
click at [611, 352] on button "Ophaling annuleren" at bounding box center [622, 350] width 373 height 34
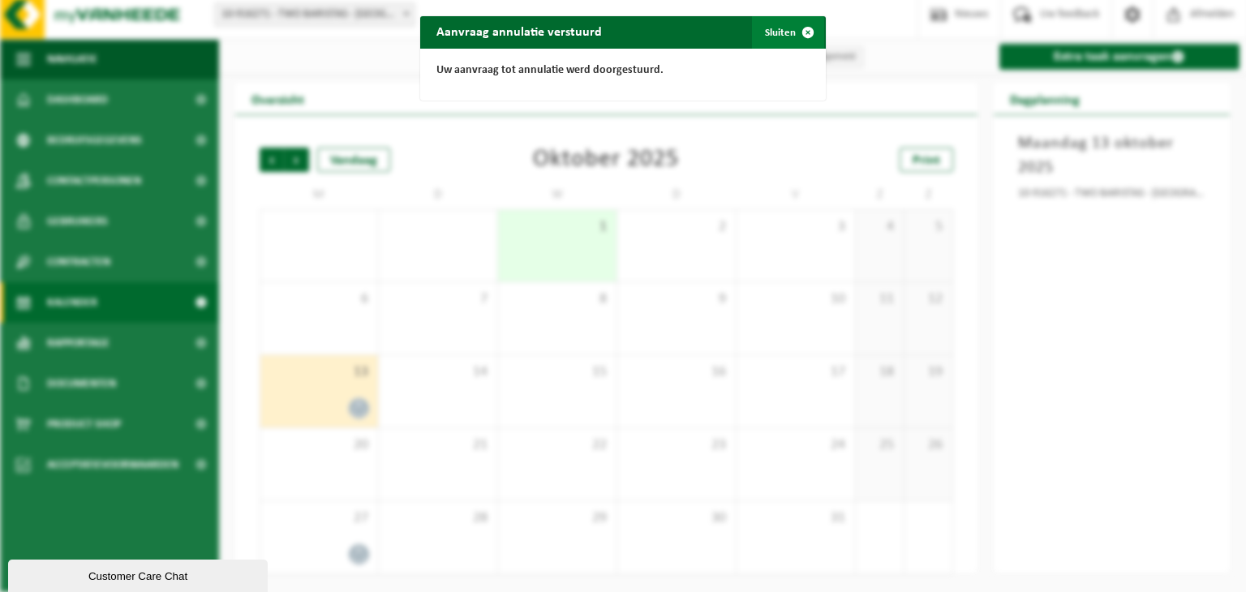
click at [768, 34] on button "Sluiten" at bounding box center [788, 32] width 72 height 32
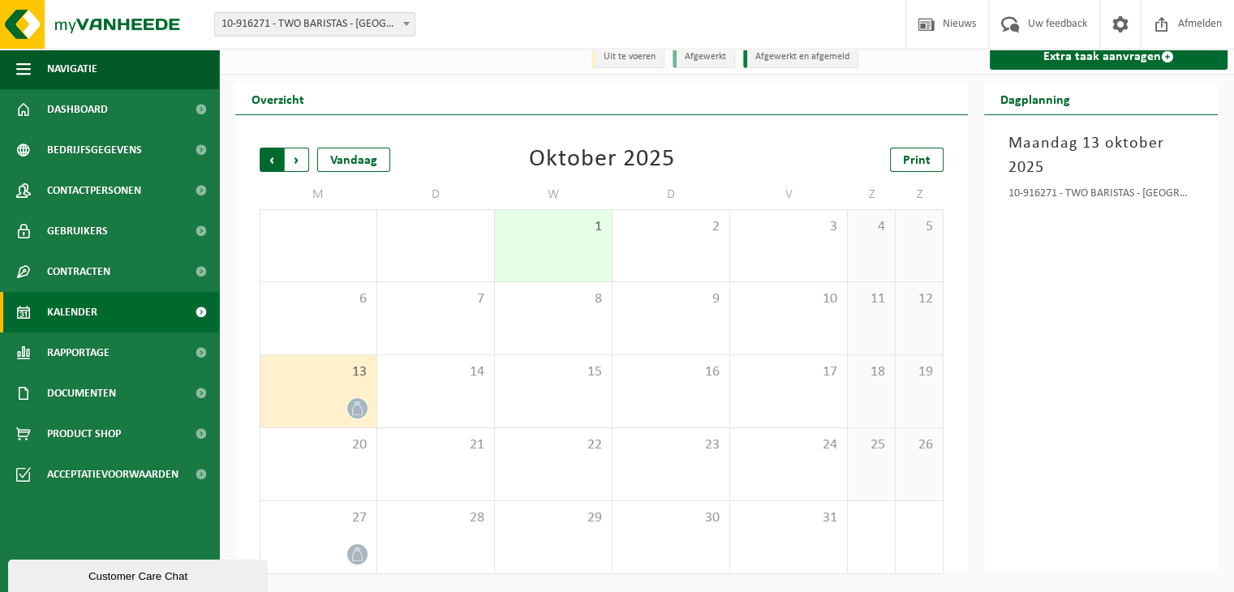
click at [293, 160] on span "Volgende" at bounding box center [297, 160] width 24 height 24
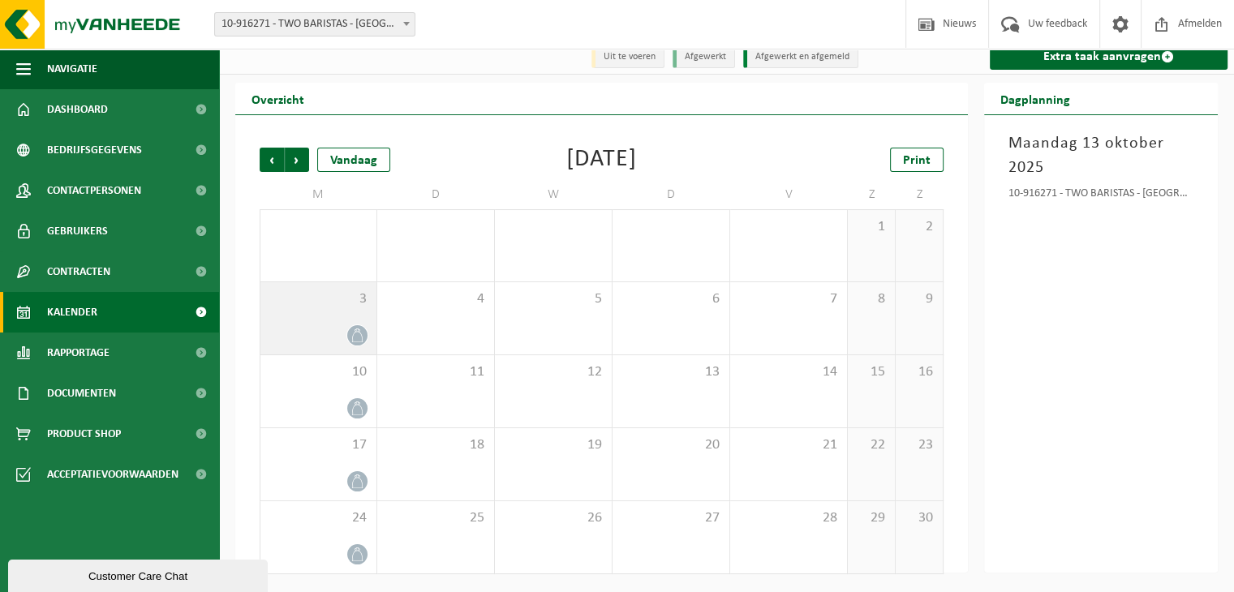
click at [354, 337] on icon at bounding box center [357, 336] width 14 height 14
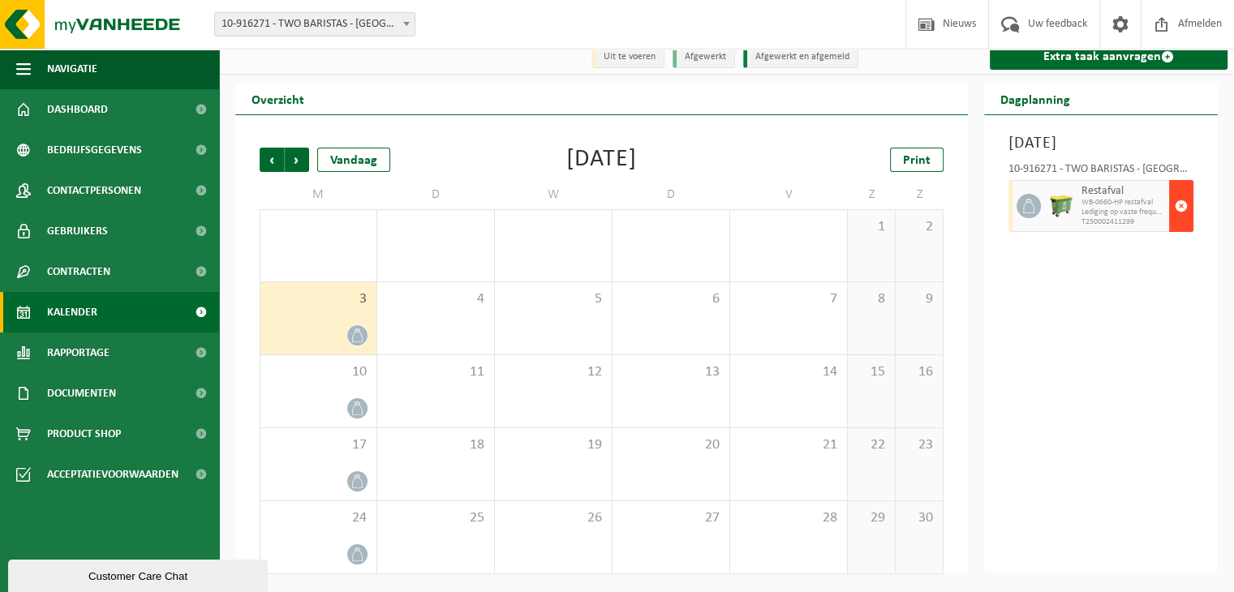
click at [1184, 222] on span "button" at bounding box center [1181, 206] width 13 height 32
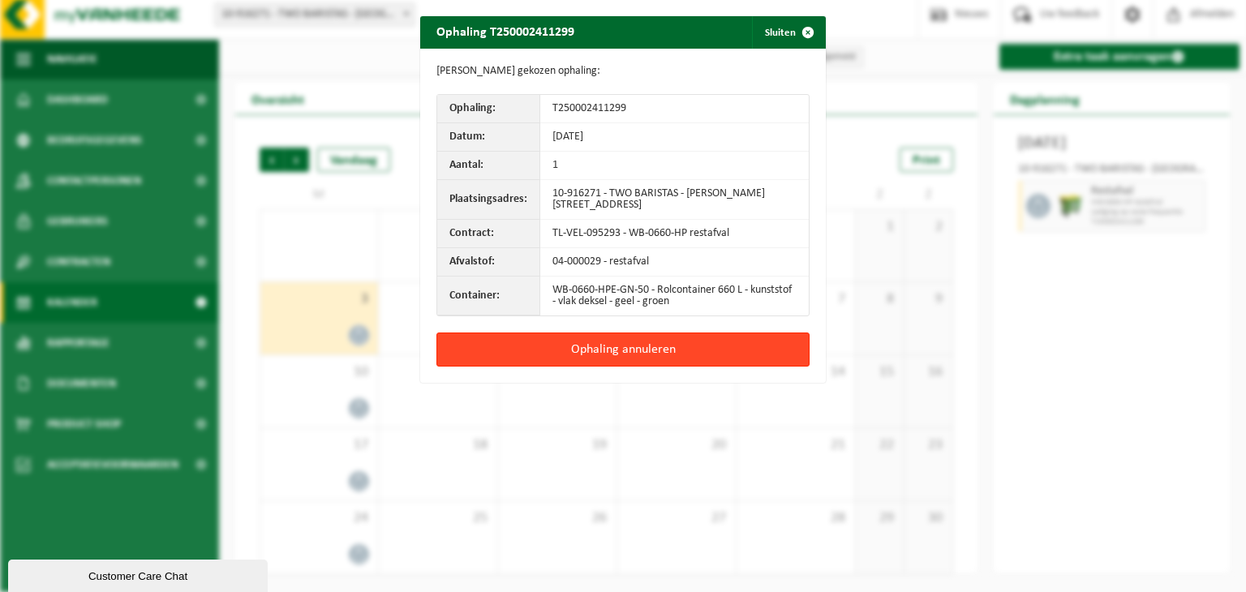
click at [642, 345] on button "Ophaling annuleren" at bounding box center [622, 350] width 373 height 34
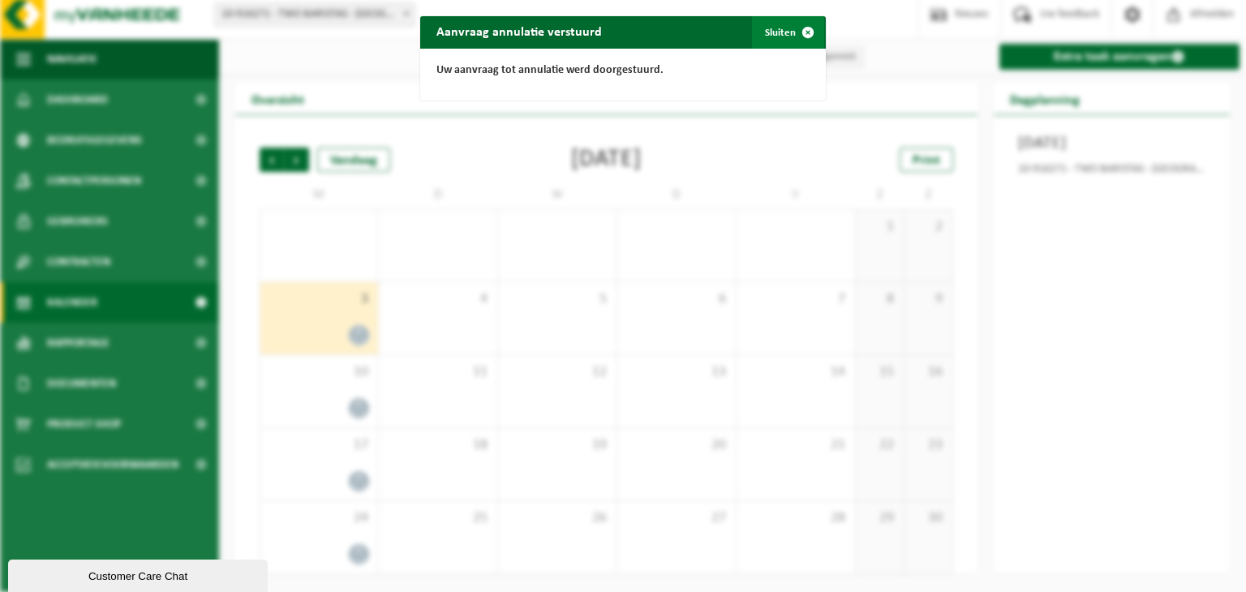
click at [772, 27] on button "Sluiten" at bounding box center [788, 32] width 72 height 32
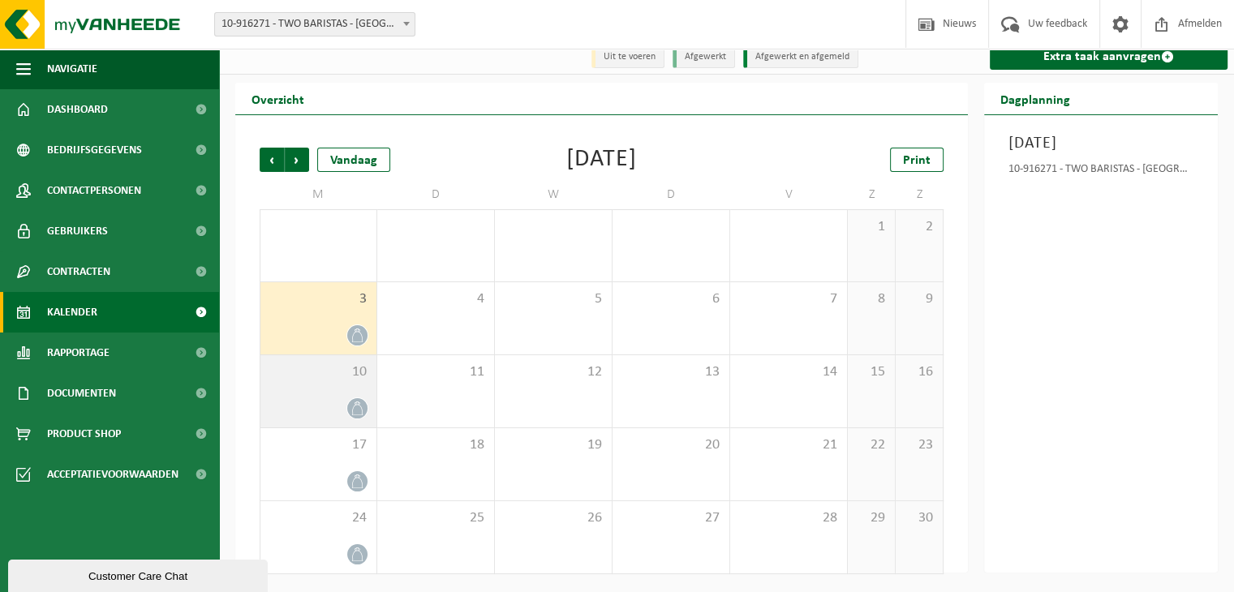
click at [357, 406] on icon at bounding box center [357, 409] width 14 height 14
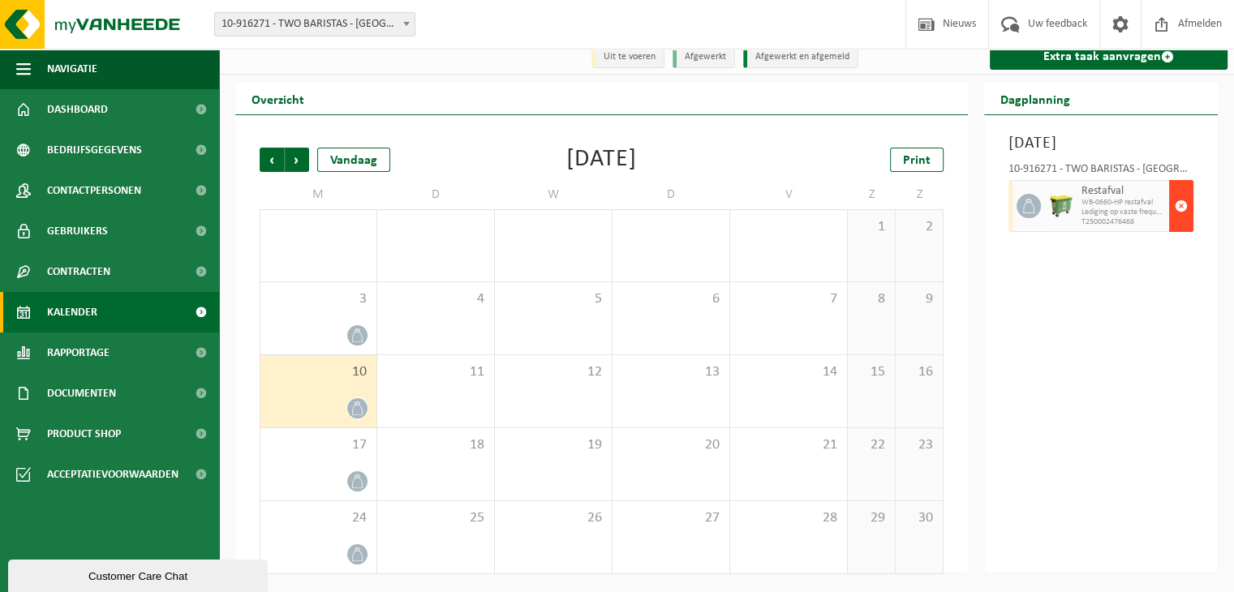
click at [1179, 222] on span "button" at bounding box center [1181, 206] width 13 height 32
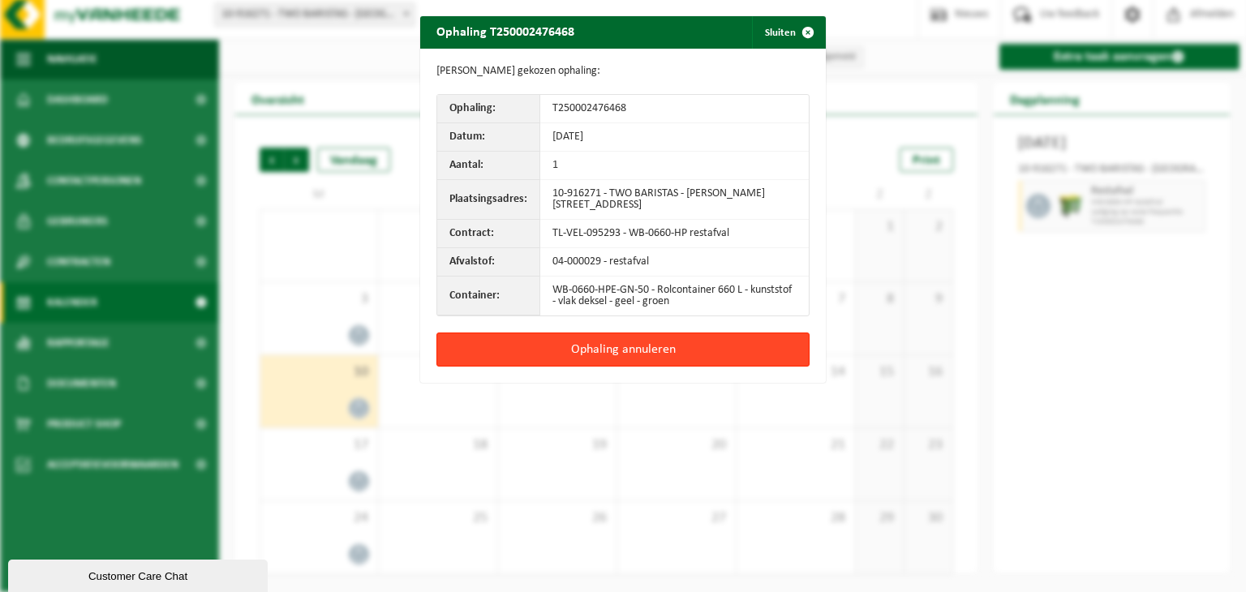
click at [631, 346] on button "Ophaling annuleren" at bounding box center [622, 350] width 373 height 34
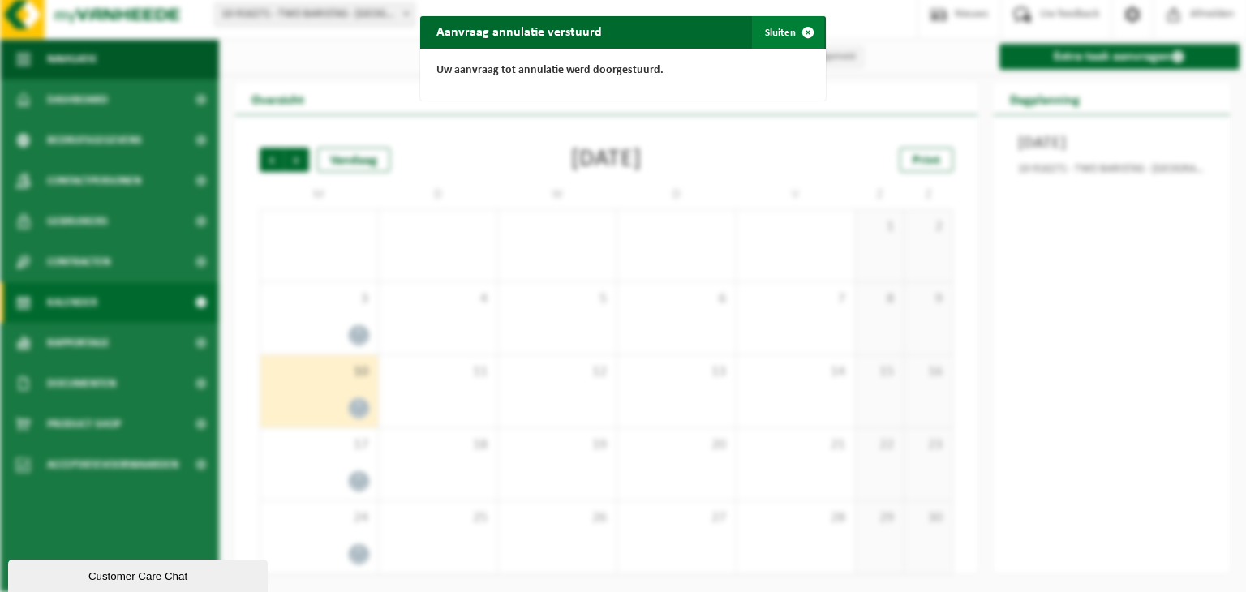
drag, startPoint x: 775, startPoint y: 31, endPoint x: 707, endPoint y: 154, distance: 141.3
click at [775, 32] on button "Sluiten" at bounding box center [788, 32] width 72 height 32
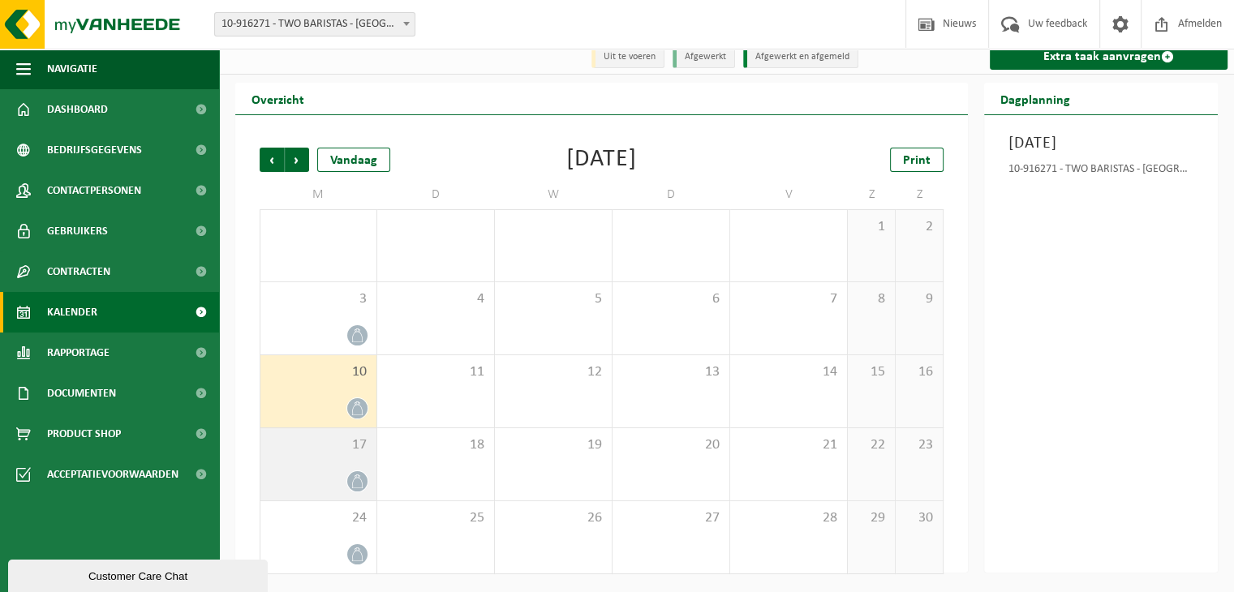
click at [359, 483] on icon at bounding box center [357, 482] width 14 height 14
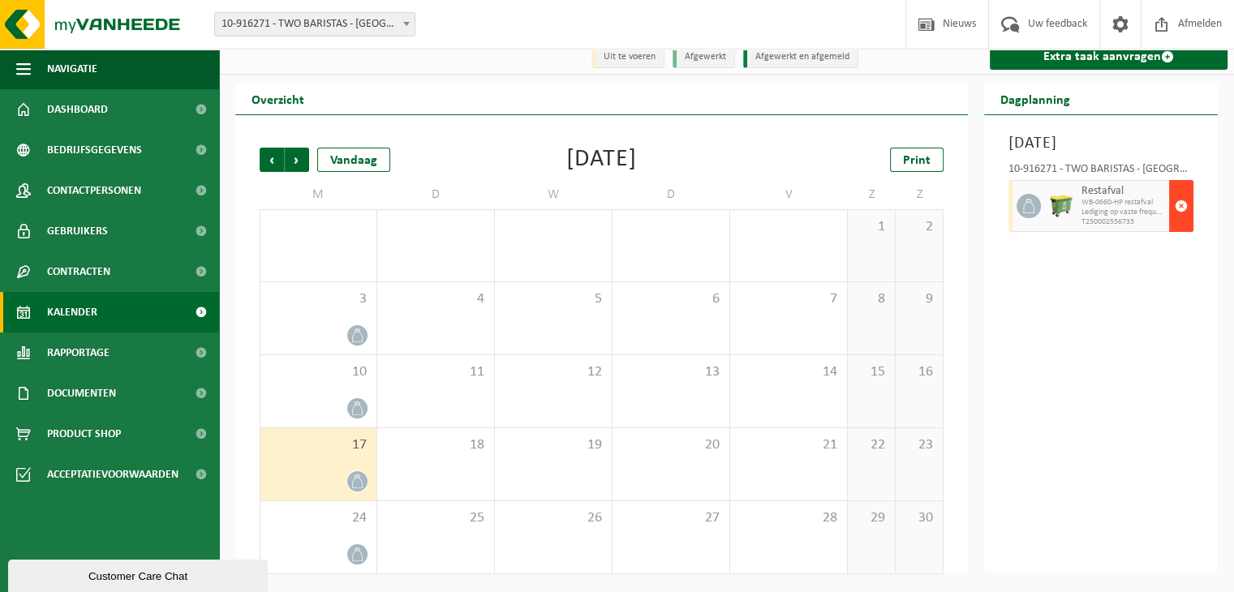
click at [1179, 222] on span "button" at bounding box center [1181, 206] width 13 height 32
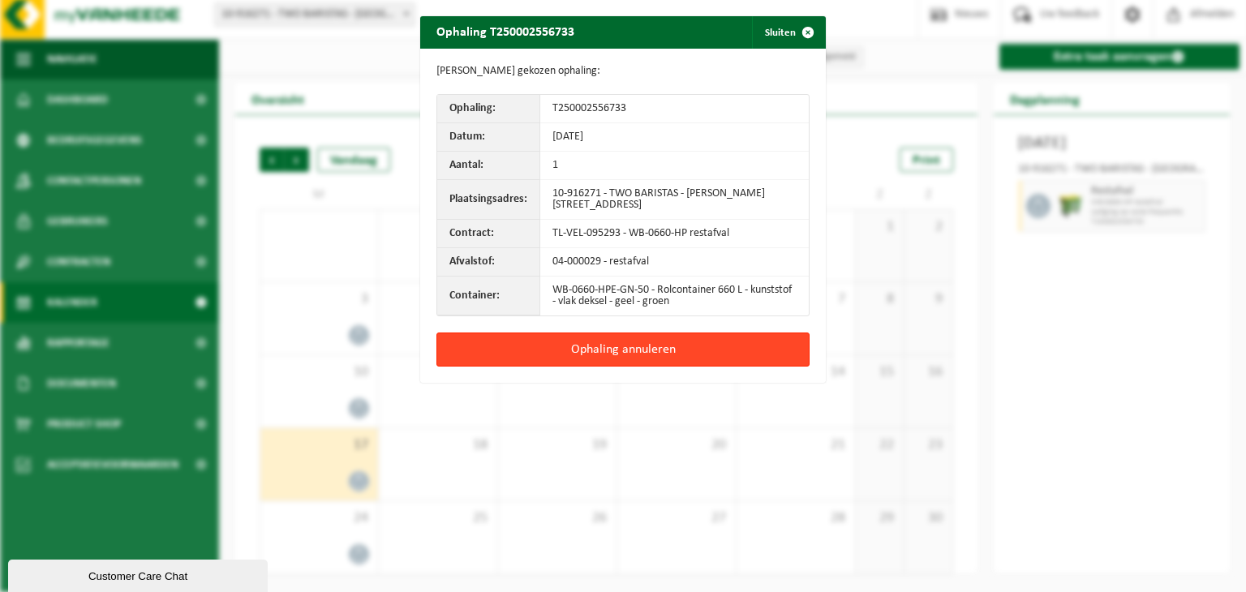
click at [620, 348] on button "Ophaling annuleren" at bounding box center [622, 350] width 373 height 34
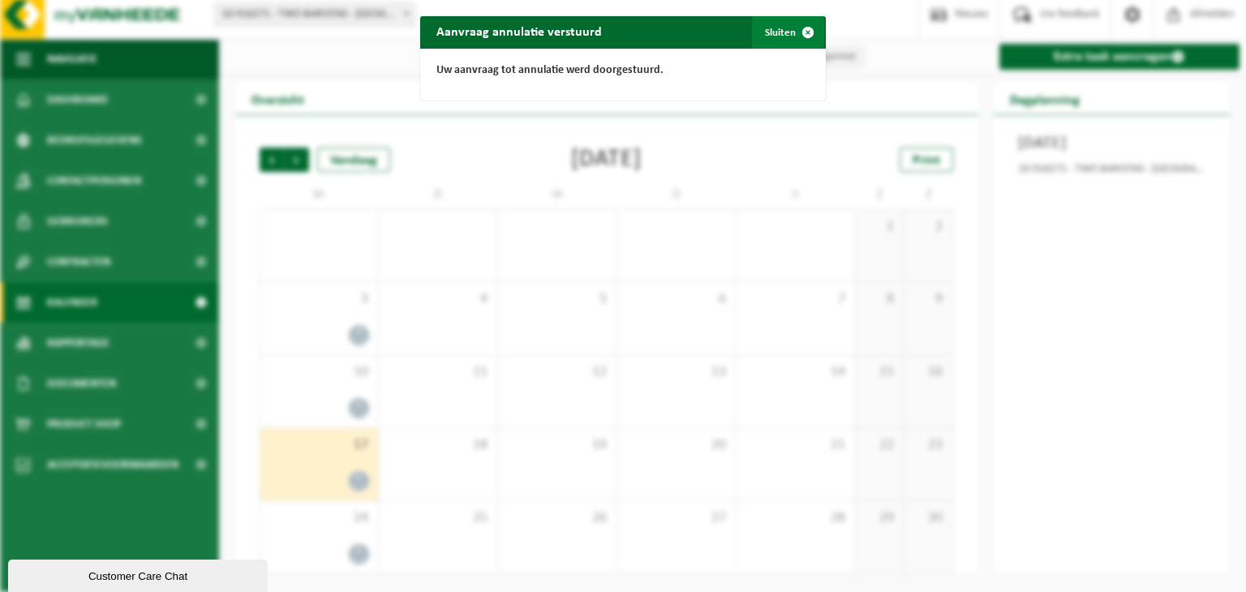
click at [779, 29] on button "Sluiten" at bounding box center [788, 32] width 72 height 32
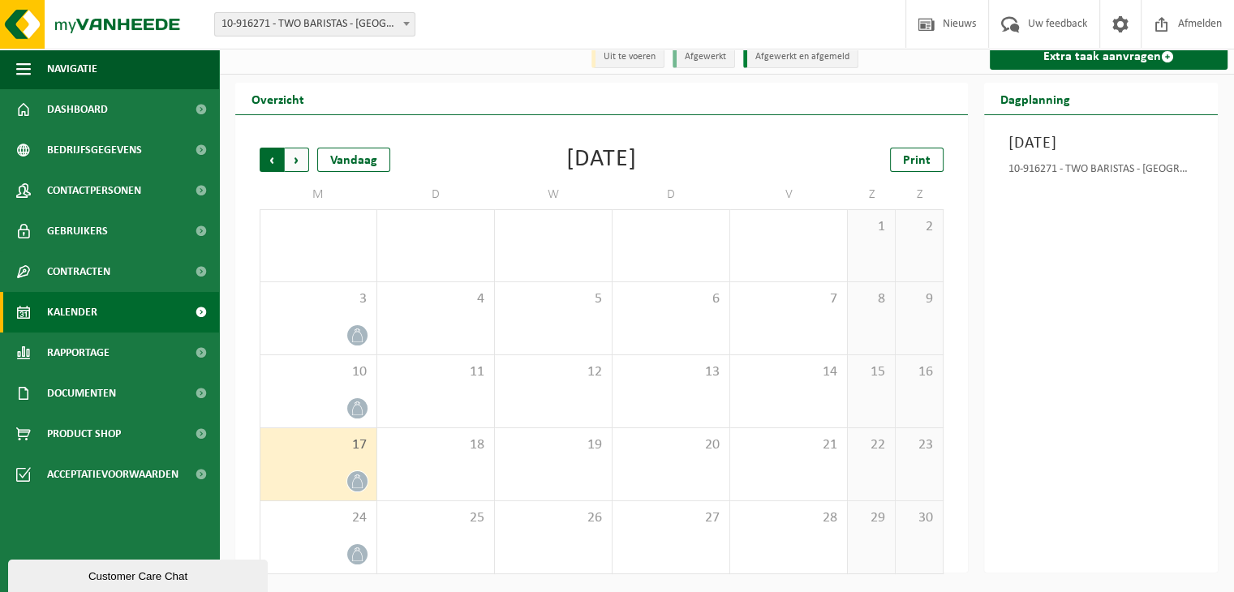
click at [299, 161] on span "Volgende" at bounding box center [297, 160] width 24 height 24
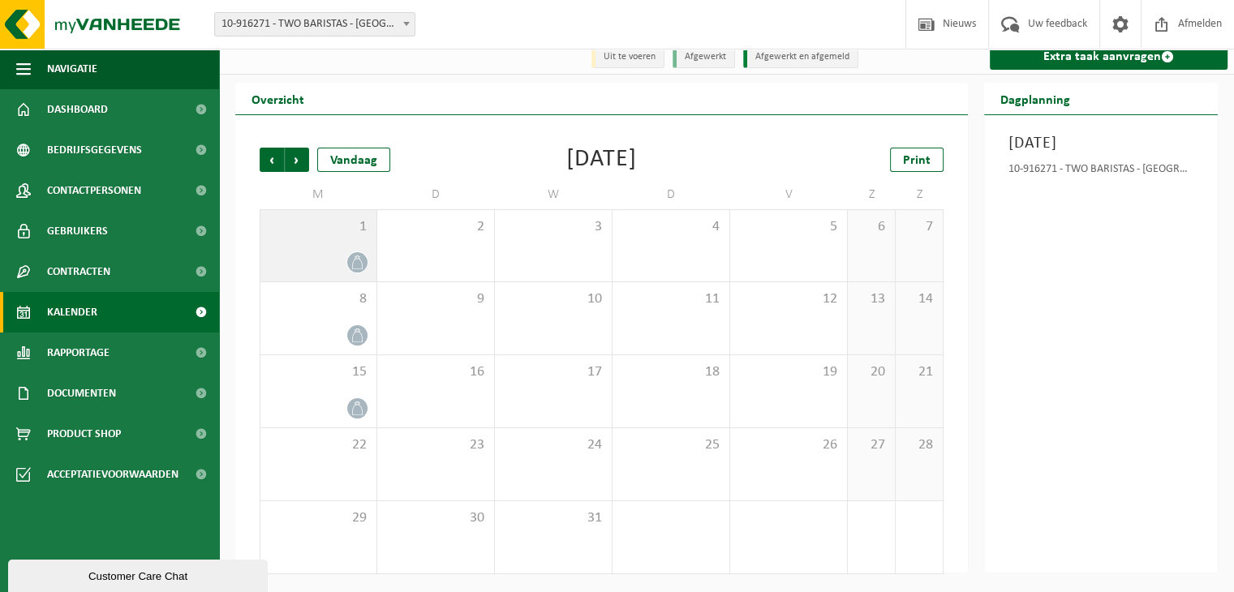
click at [354, 264] on icon at bounding box center [357, 263] width 14 height 14
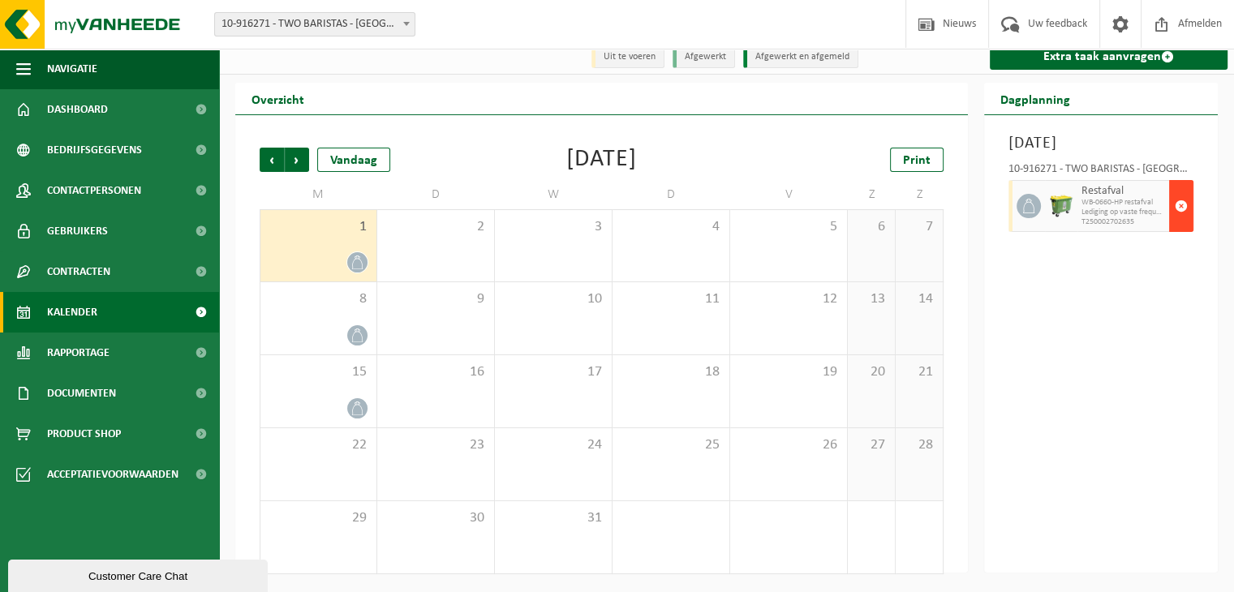
click at [1181, 222] on span "button" at bounding box center [1181, 206] width 13 height 32
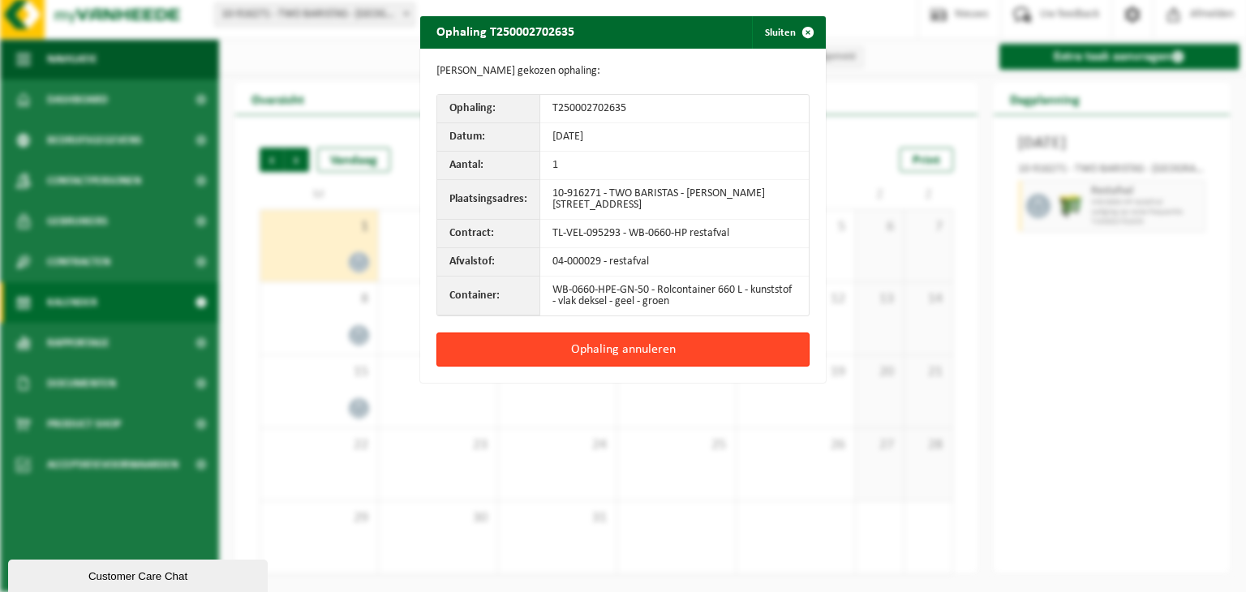
click at [618, 342] on button "Ophaling annuleren" at bounding box center [622, 350] width 373 height 34
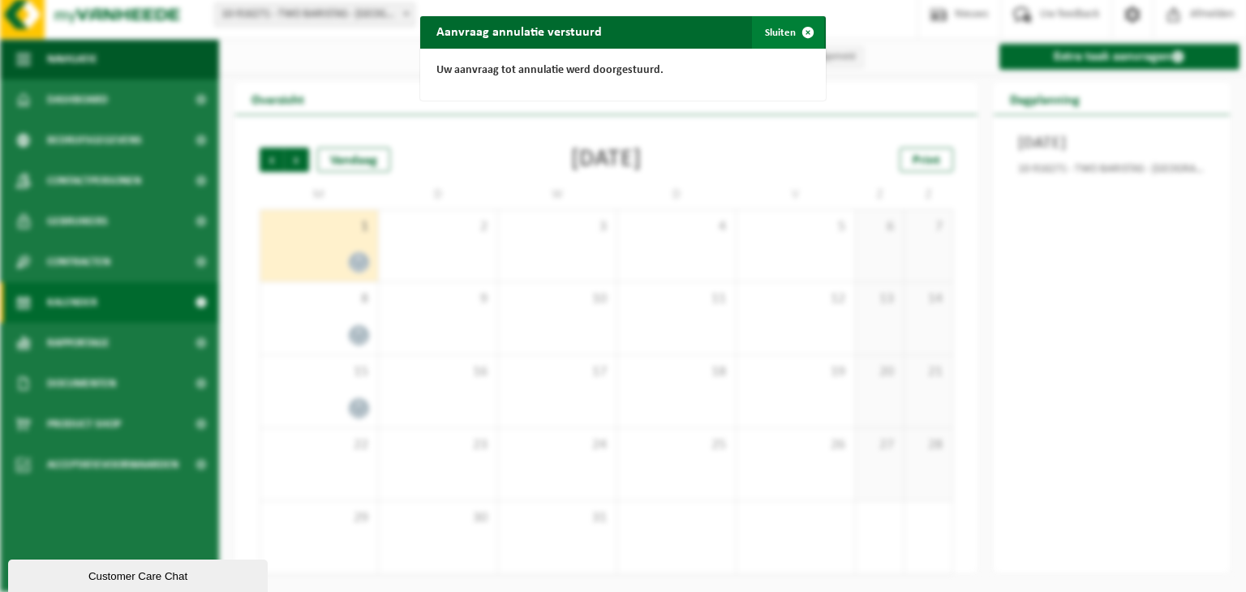
click at [769, 36] on button "Sluiten" at bounding box center [788, 32] width 72 height 32
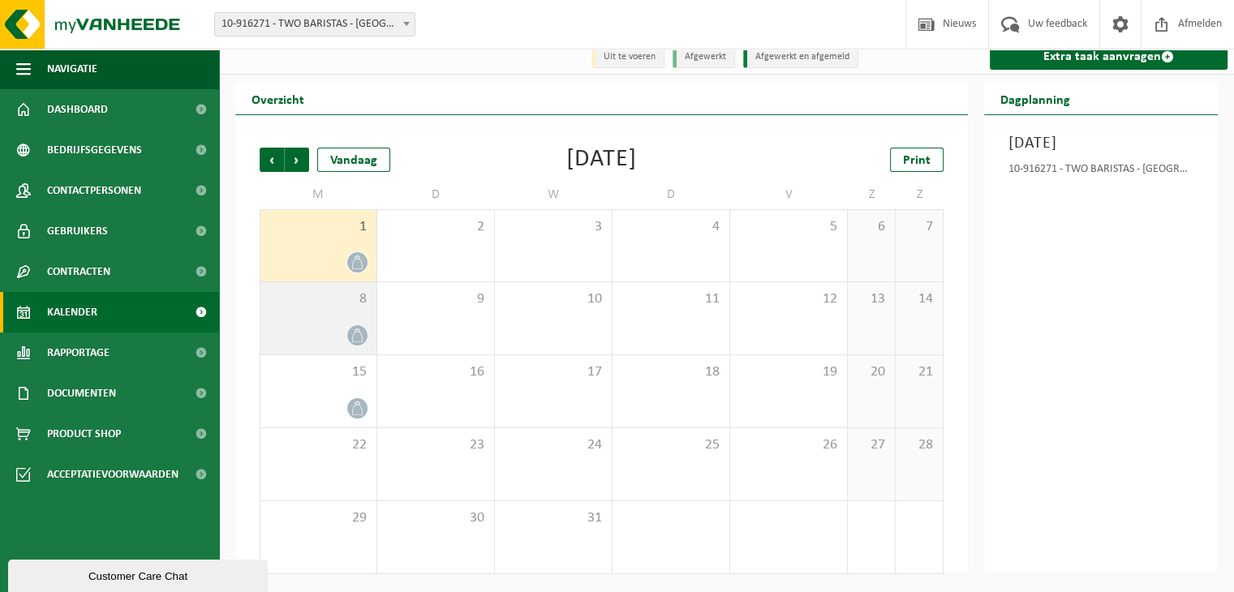
click at [354, 334] on icon at bounding box center [357, 336] width 11 height 14
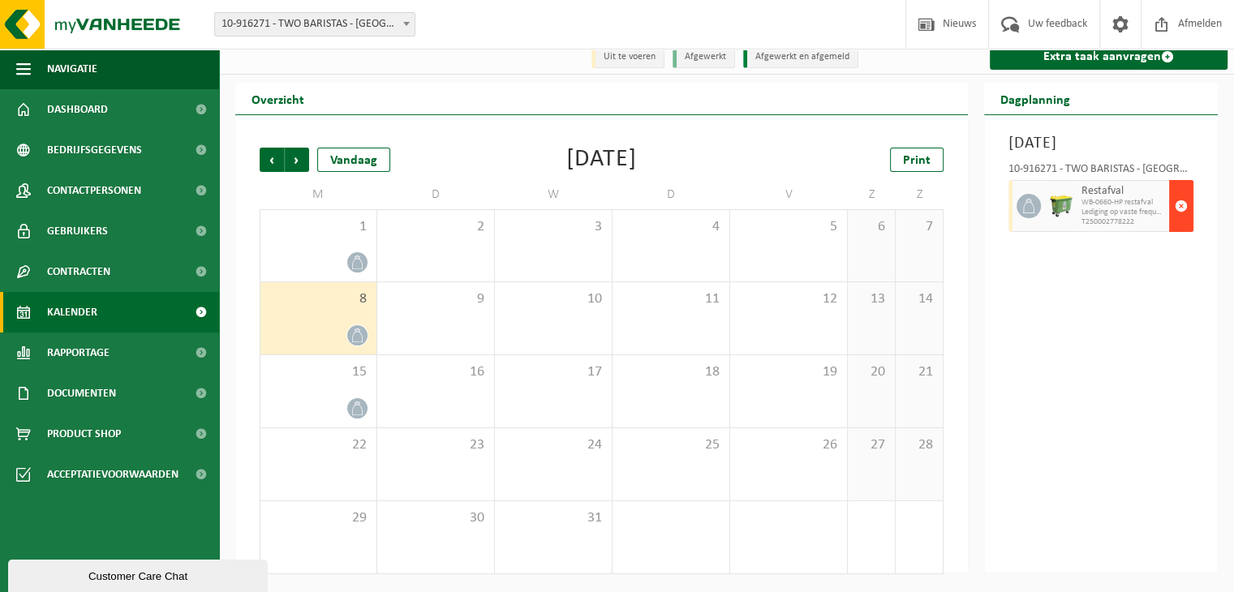
click at [1179, 222] on span "button" at bounding box center [1181, 206] width 13 height 32
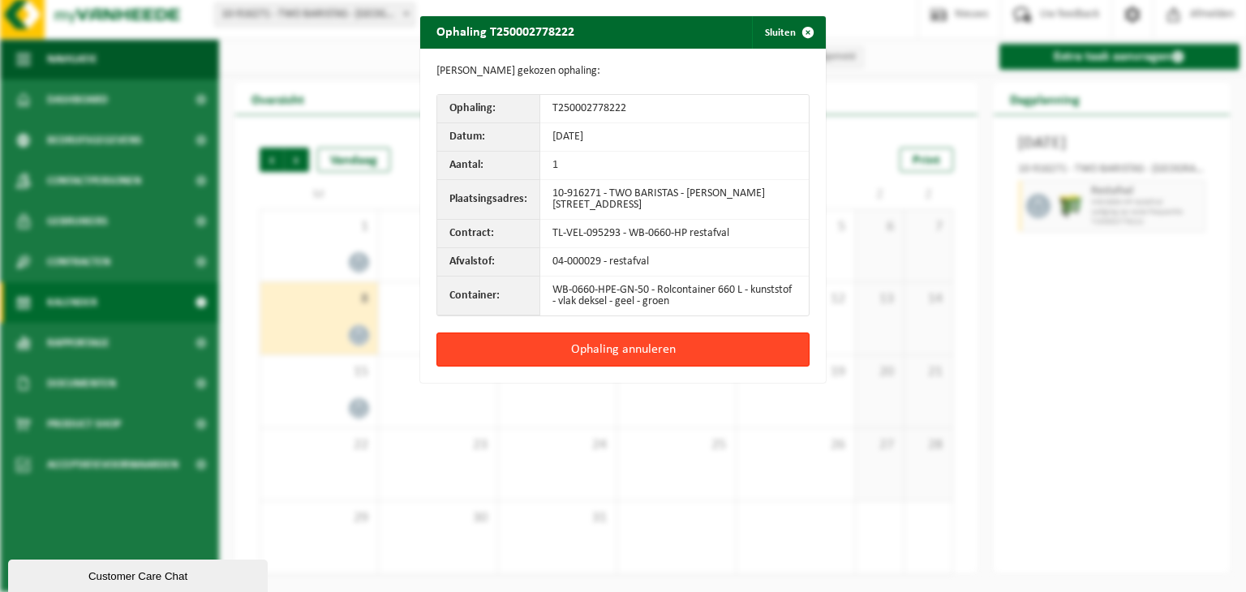
click at [629, 346] on button "Ophaling annuleren" at bounding box center [622, 350] width 373 height 34
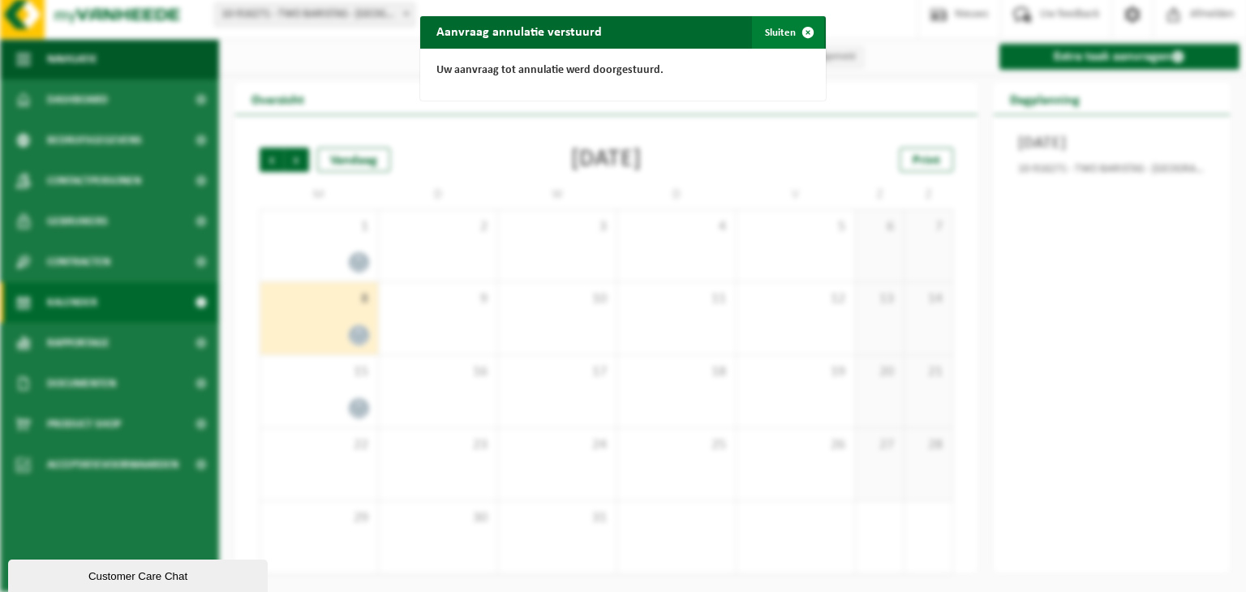
click at [769, 33] on button "Sluiten" at bounding box center [788, 32] width 72 height 32
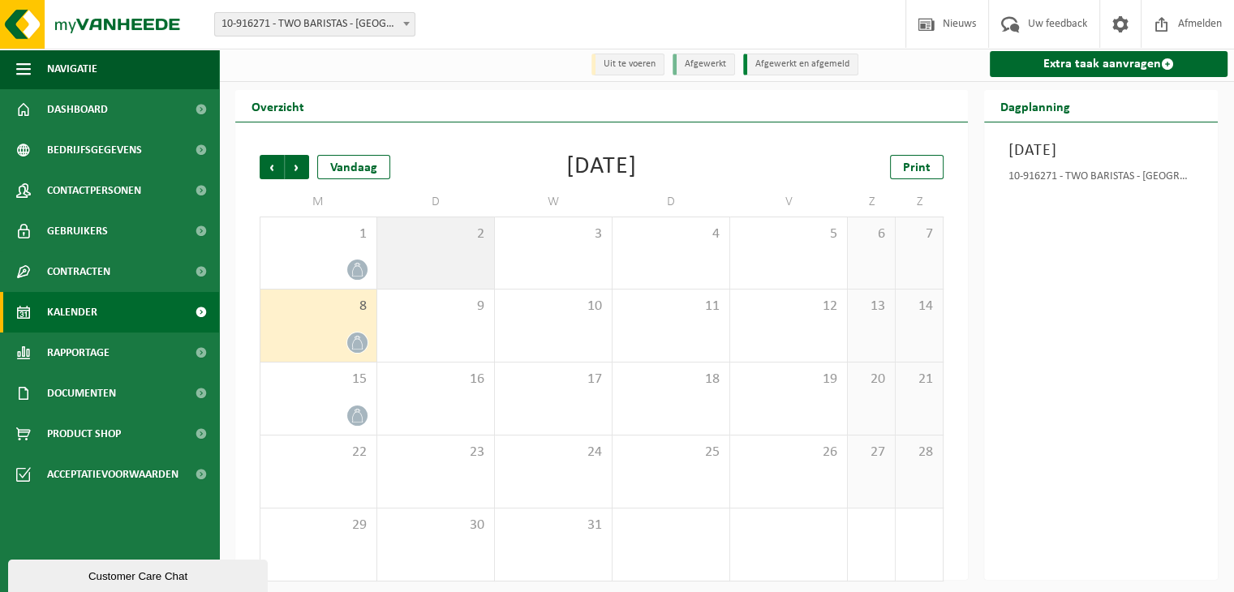
scroll to position [0, 0]
